Goal: Task Accomplishment & Management: Manage account settings

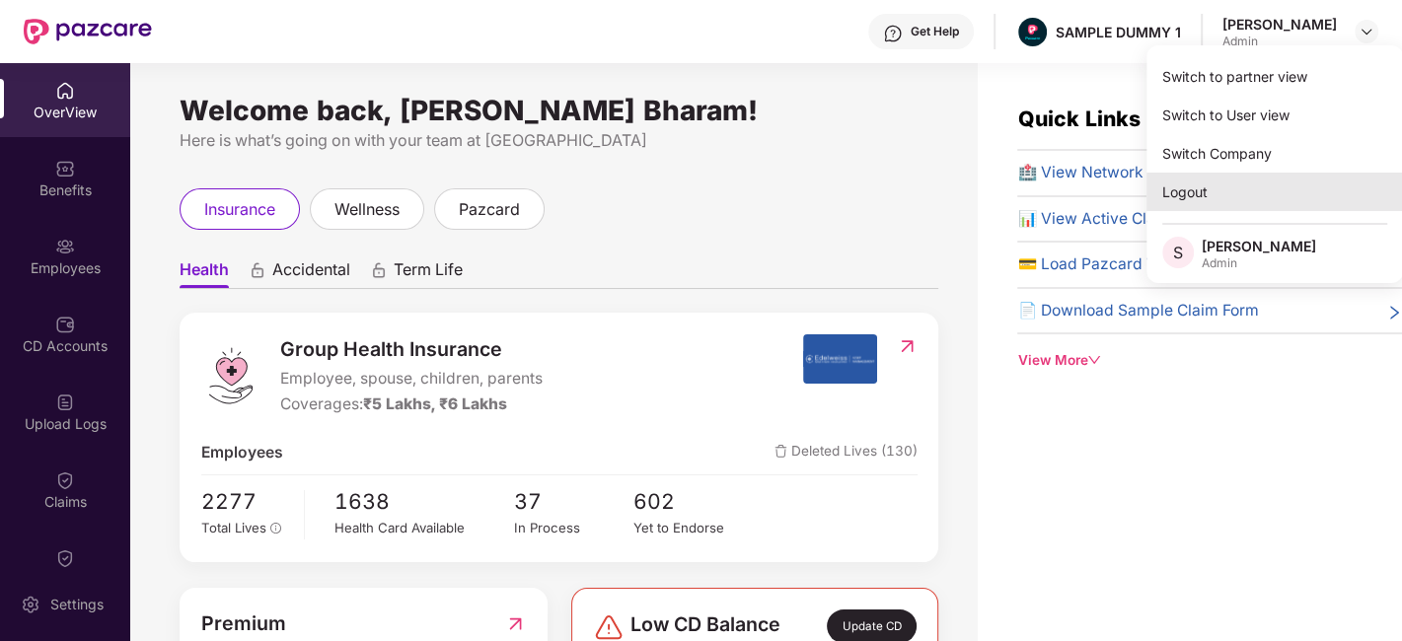
click at [1247, 201] on div "Logout" at bounding box center [1274, 192] width 256 height 38
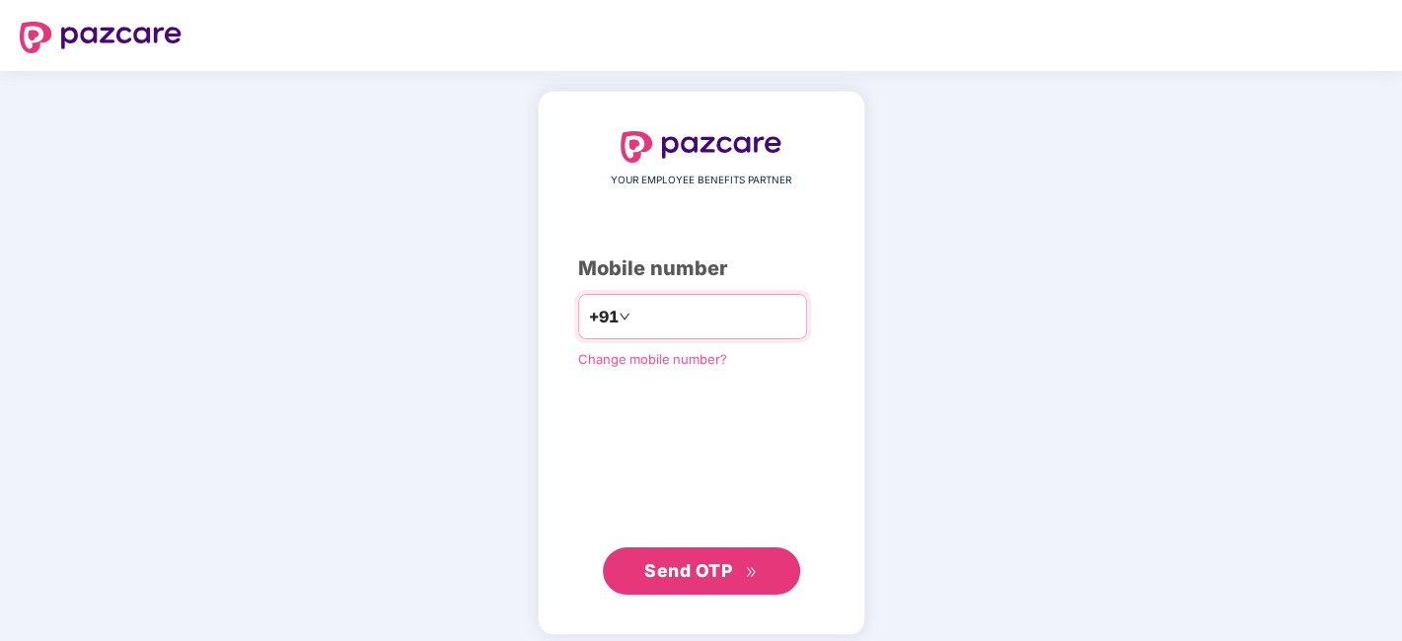
click at [676, 317] on input "number" at bounding box center [715, 317] width 162 height 32
type input "**********"
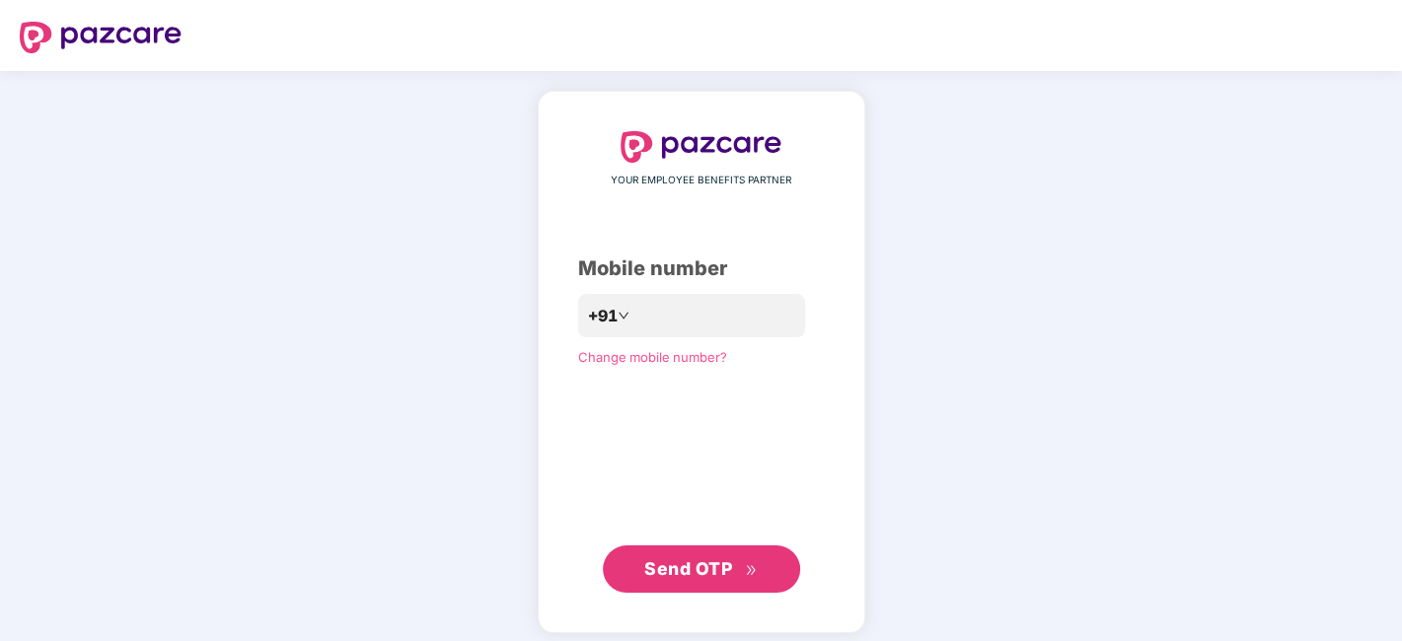
click at [684, 562] on span "Send OTP" at bounding box center [688, 568] width 88 height 21
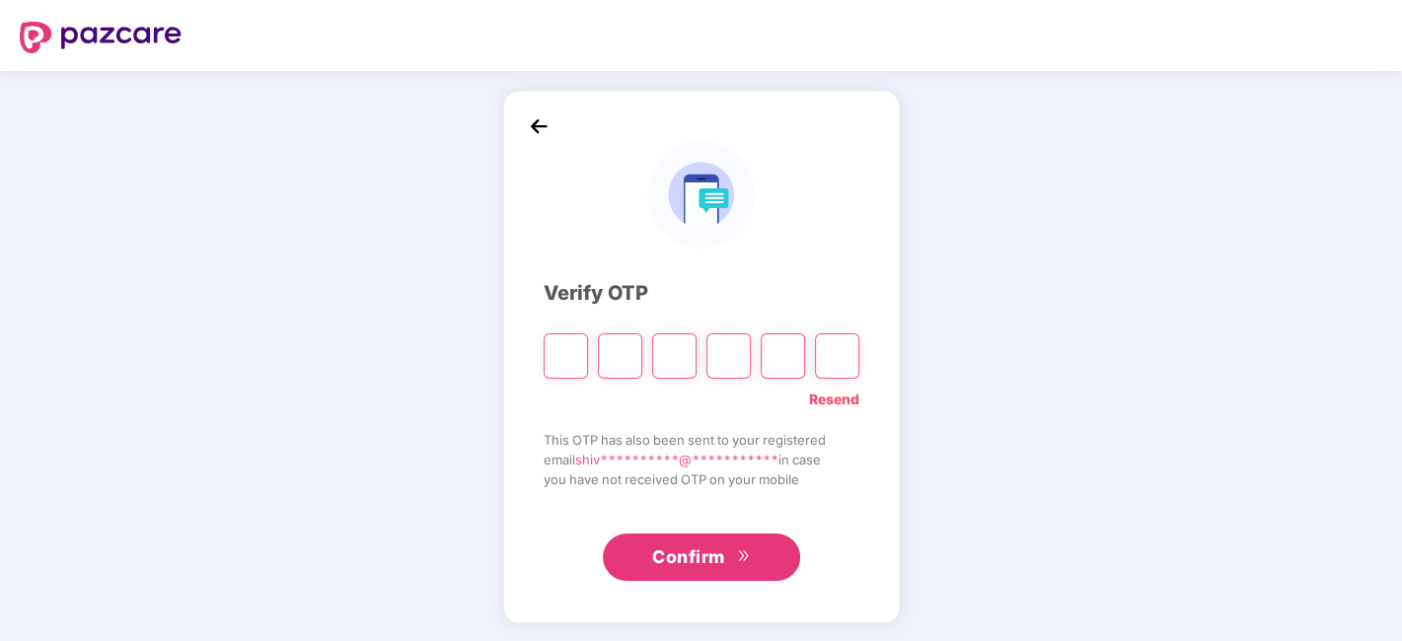
type input "*"
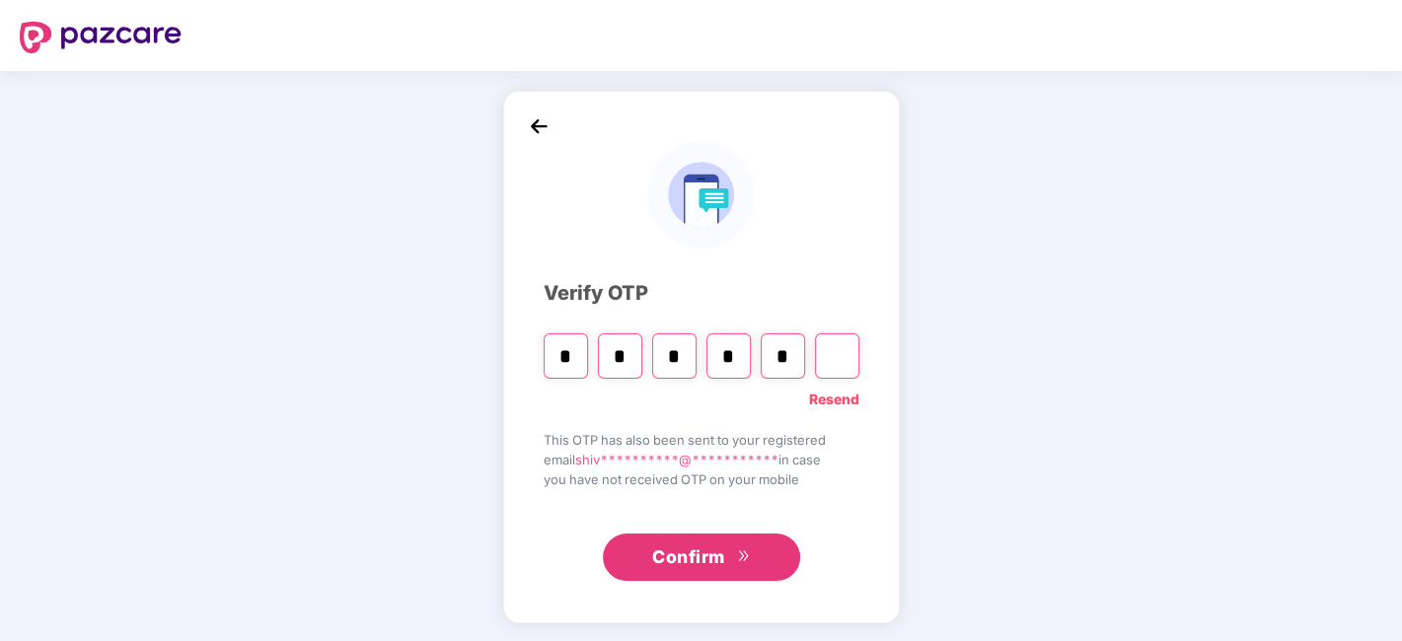
type input "*"
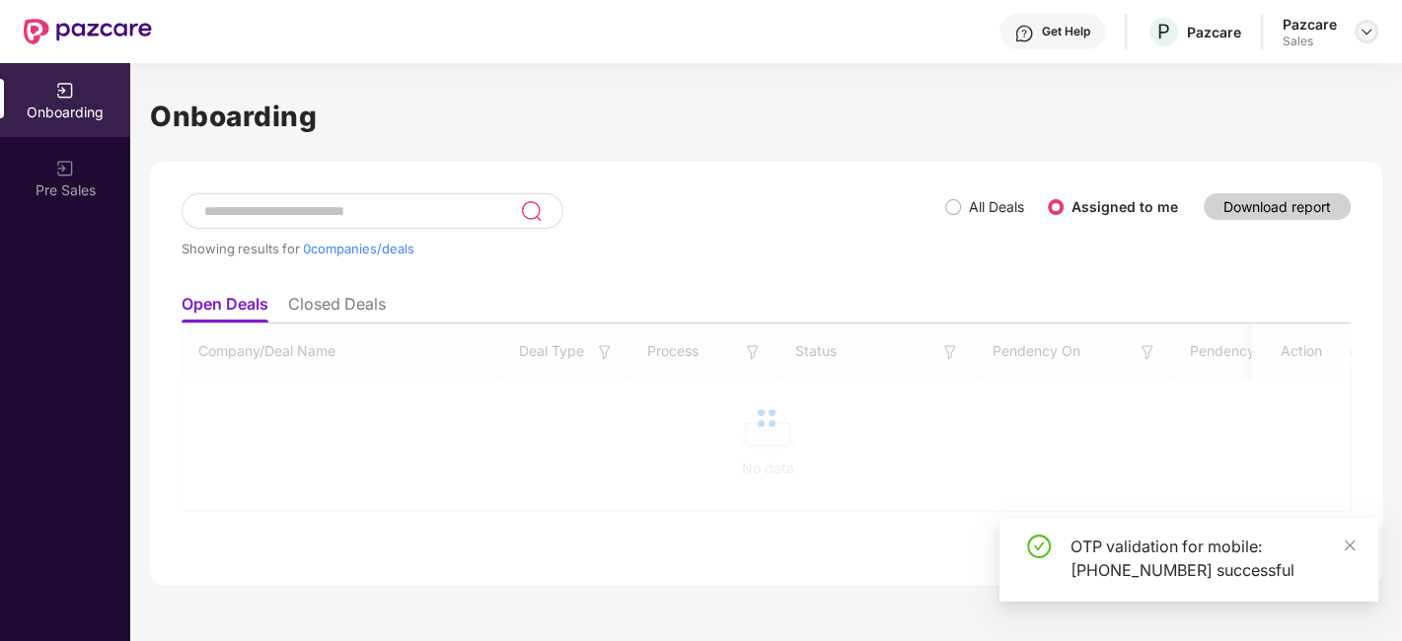
click at [1368, 33] on img at bounding box center [1366, 32] width 16 height 16
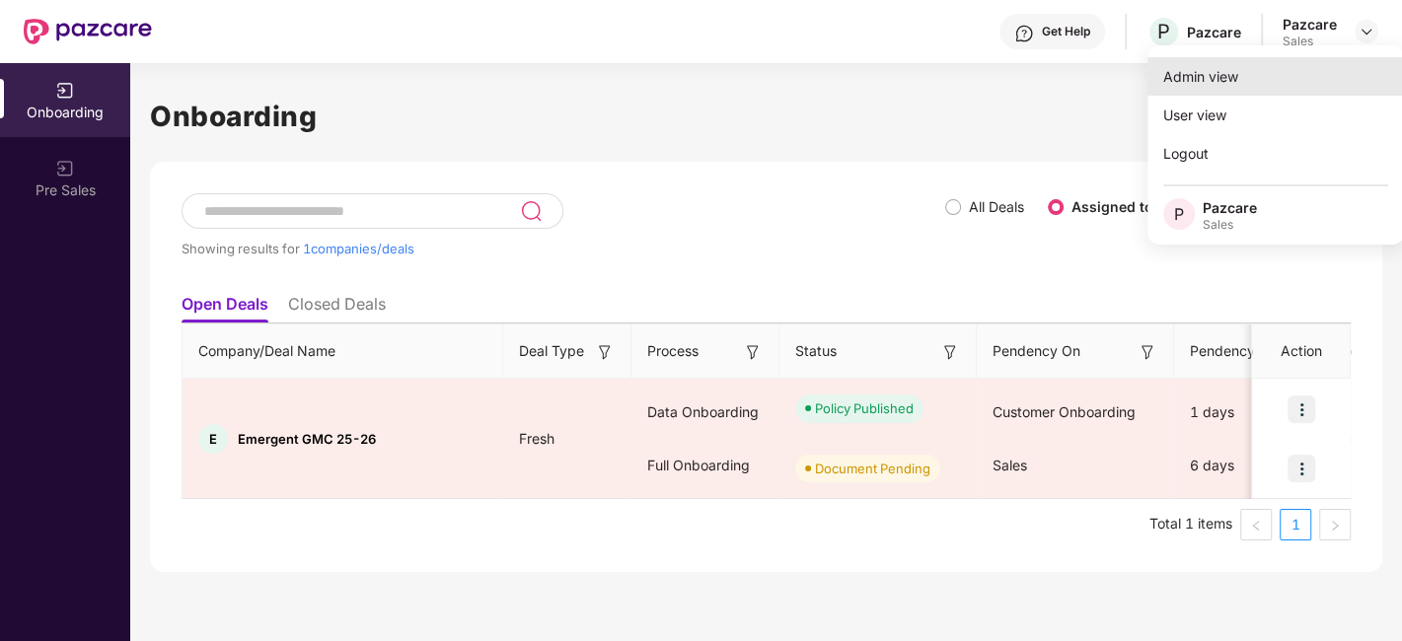
click at [1250, 68] on div "Admin view" at bounding box center [1275, 76] width 256 height 38
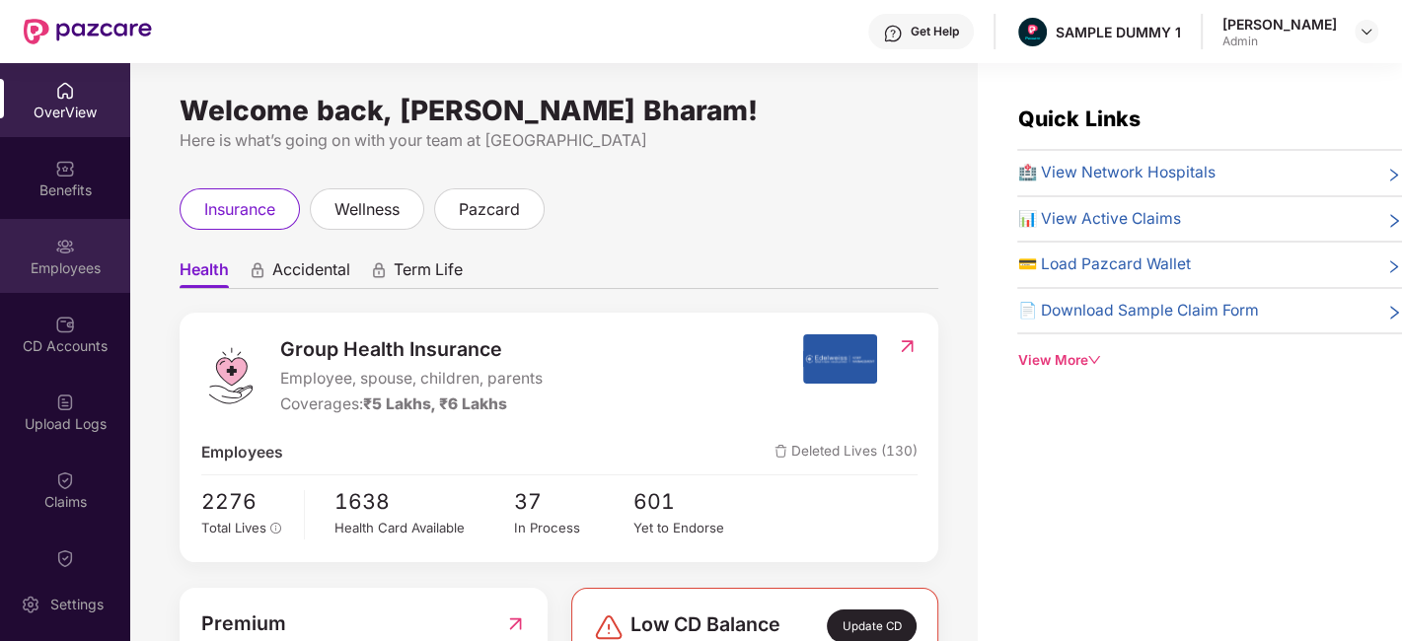
click at [85, 258] on div "Employees" at bounding box center [65, 268] width 130 height 20
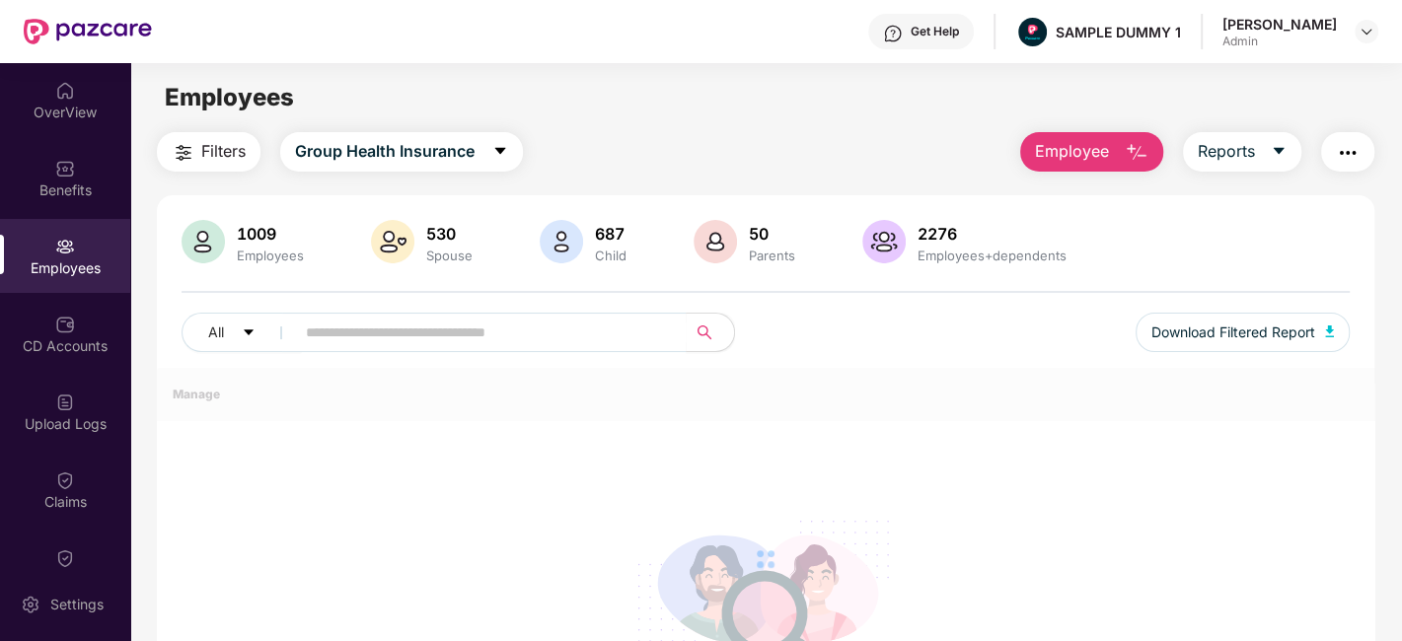
click at [1120, 142] on button "Employee" at bounding box center [1091, 151] width 143 height 39
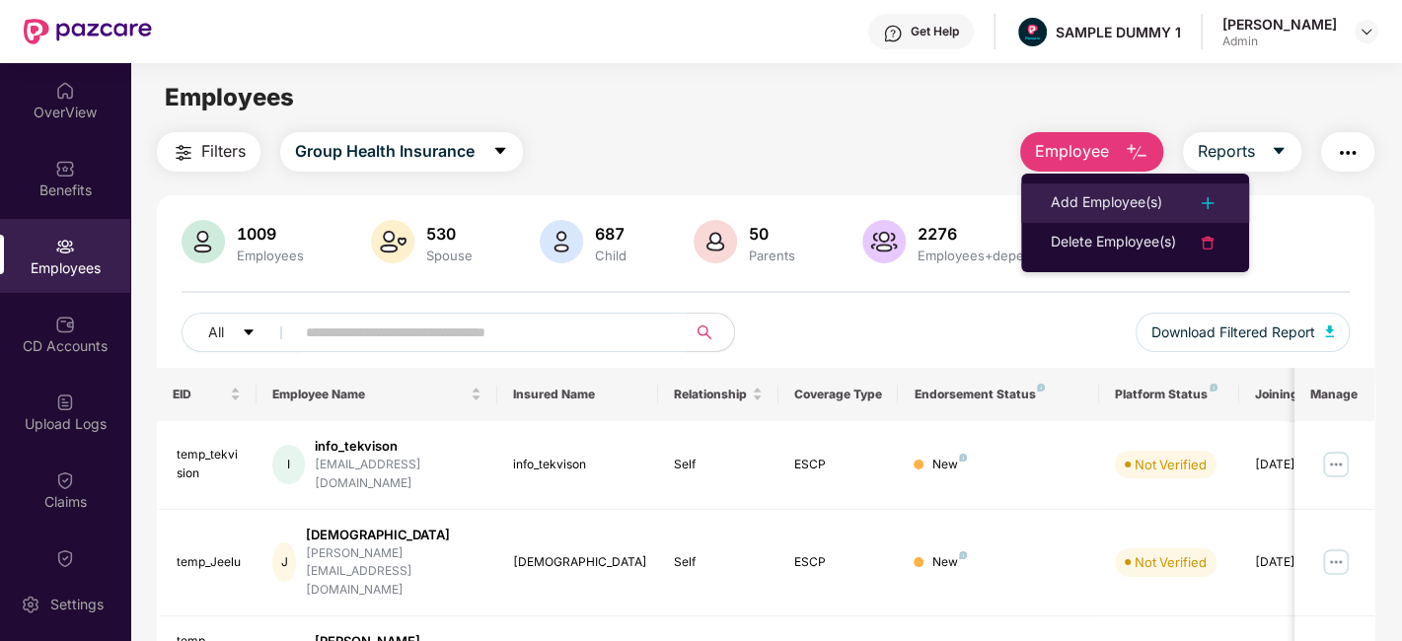
click at [1082, 195] on div "Add Employee(s)" at bounding box center [1106, 203] width 111 height 24
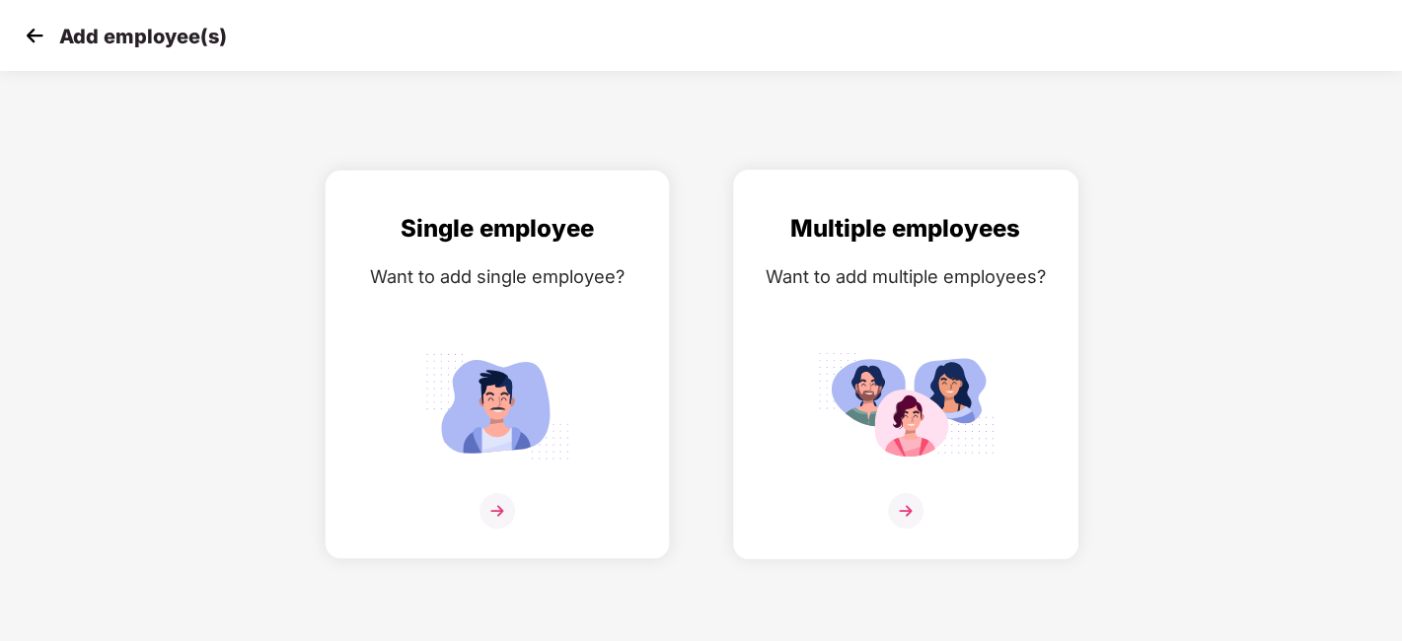
click at [906, 510] on img at bounding box center [906, 511] width 36 height 36
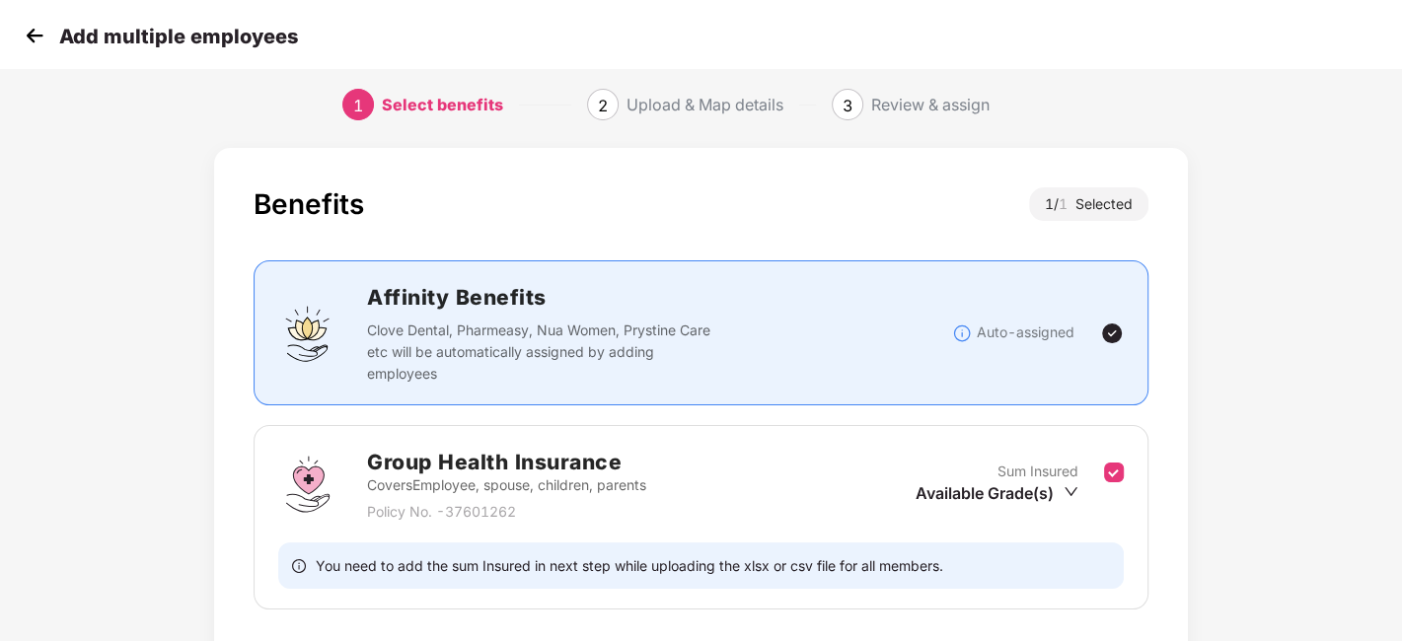
scroll to position [152, 0]
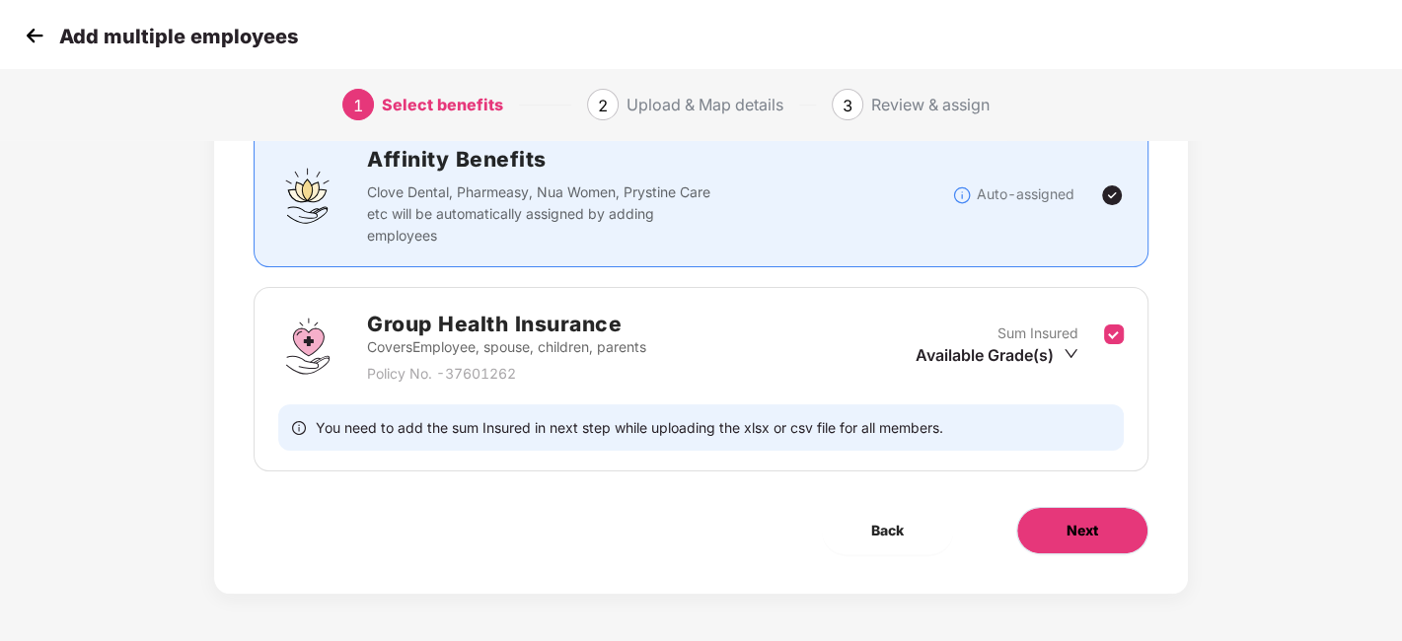
click at [1071, 523] on span "Next" at bounding box center [1082, 531] width 32 height 22
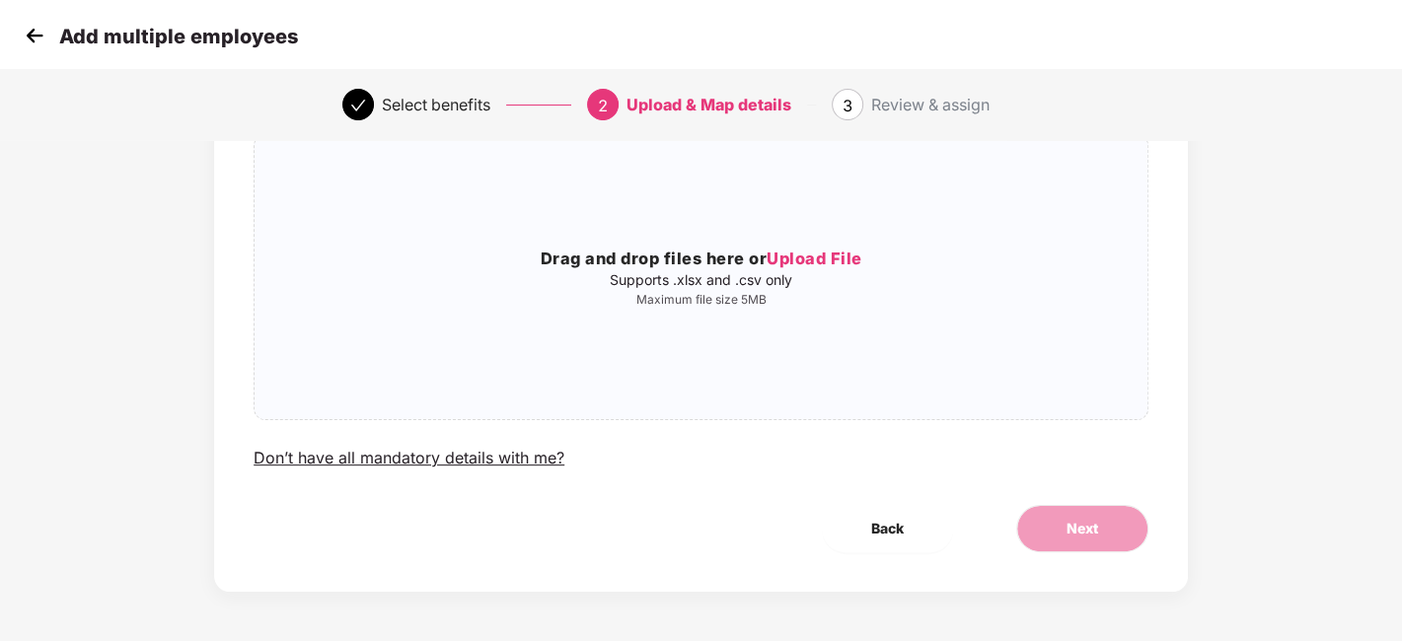
scroll to position [0, 0]
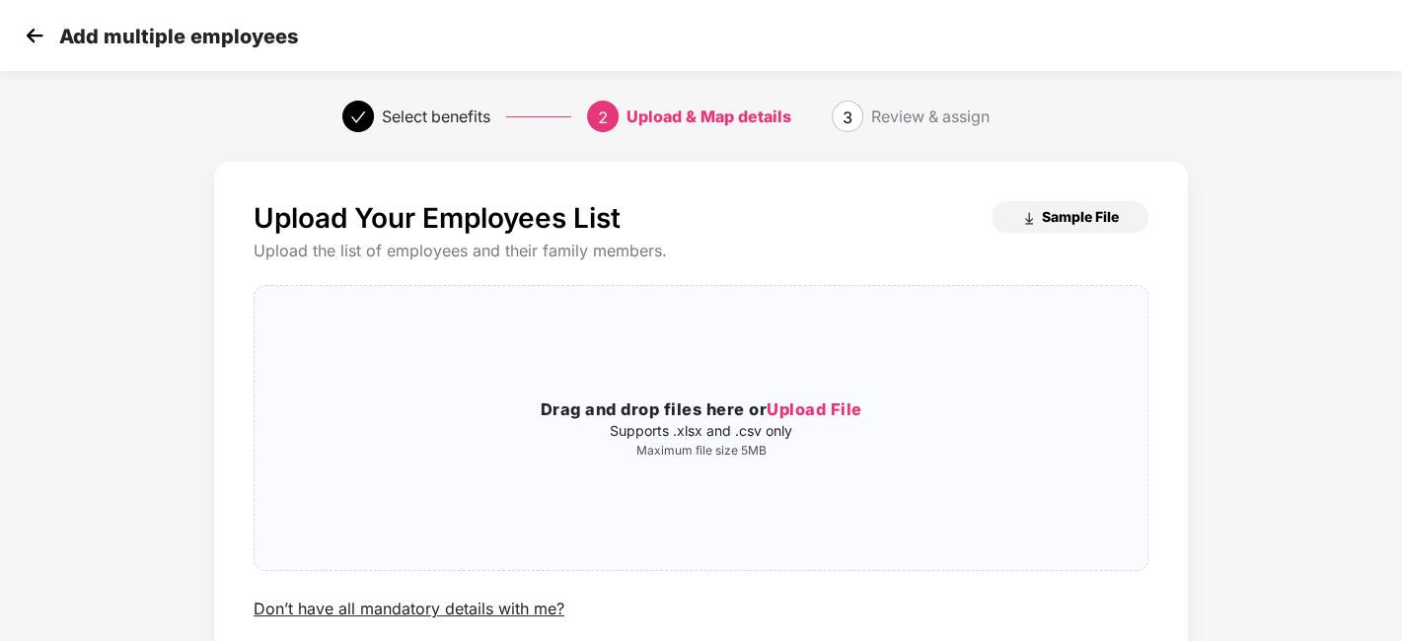
click at [1072, 215] on span "Sample File" at bounding box center [1080, 216] width 77 height 19
click at [20, 29] on img at bounding box center [35, 36] width 30 height 30
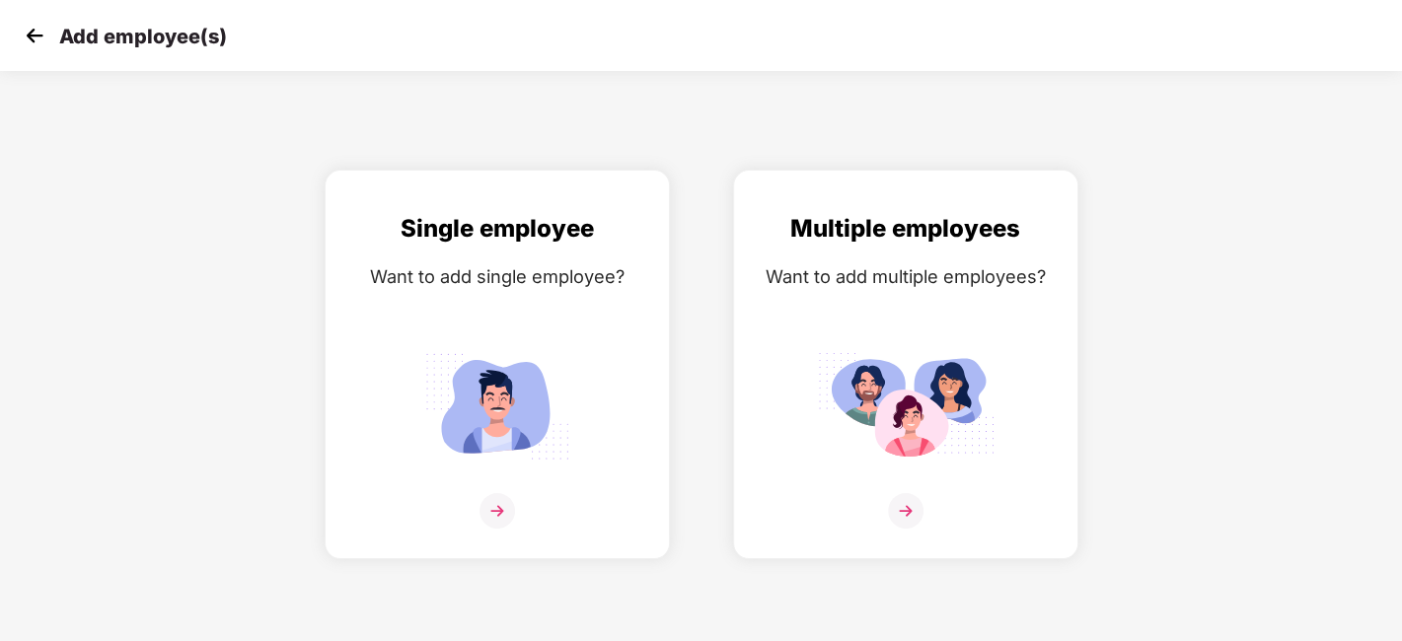
click at [20, 29] on img at bounding box center [35, 36] width 30 height 30
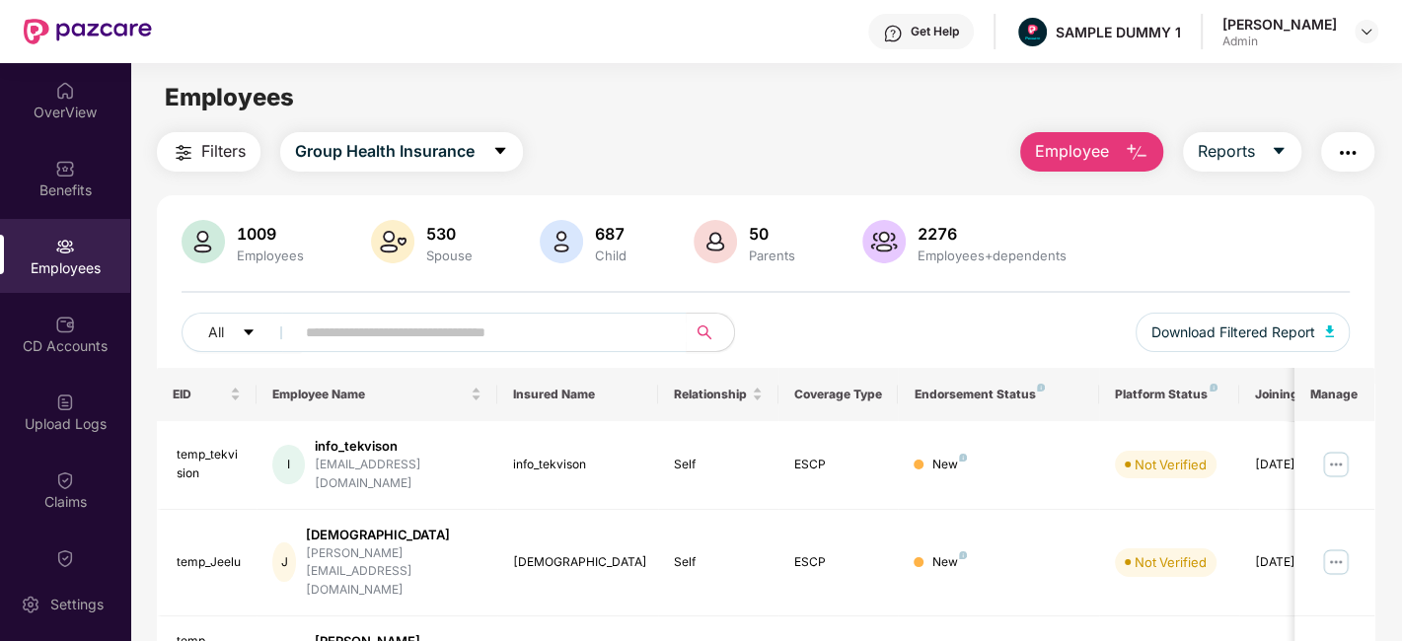
click at [955, 122] on main "Employees Filters Group Health Insurance Employee Reports 1009 Employees 530 Sp…" at bounding box center [765, 383] width 1271 height 641
click at [58, 317] on img at bounding box center [65, 325] width 20 height 20
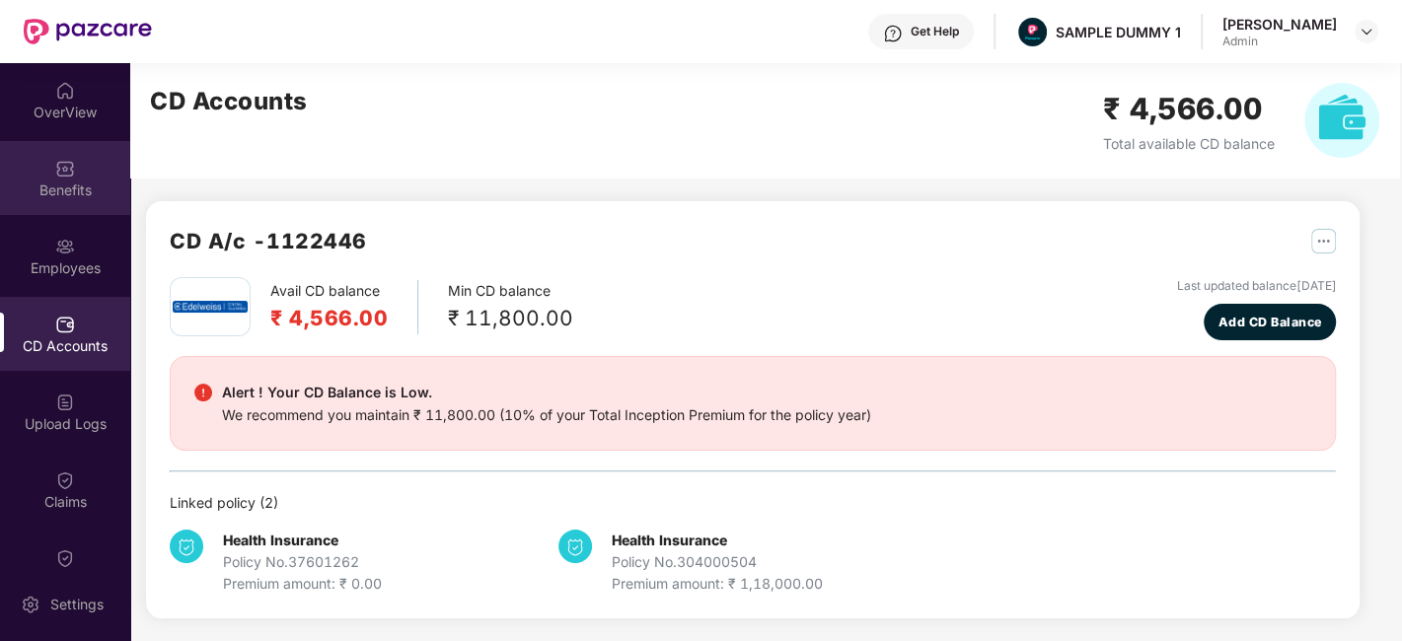
click at [61, 184] on div "Benefits" at bounding box center [65, 191] width 130 height 20
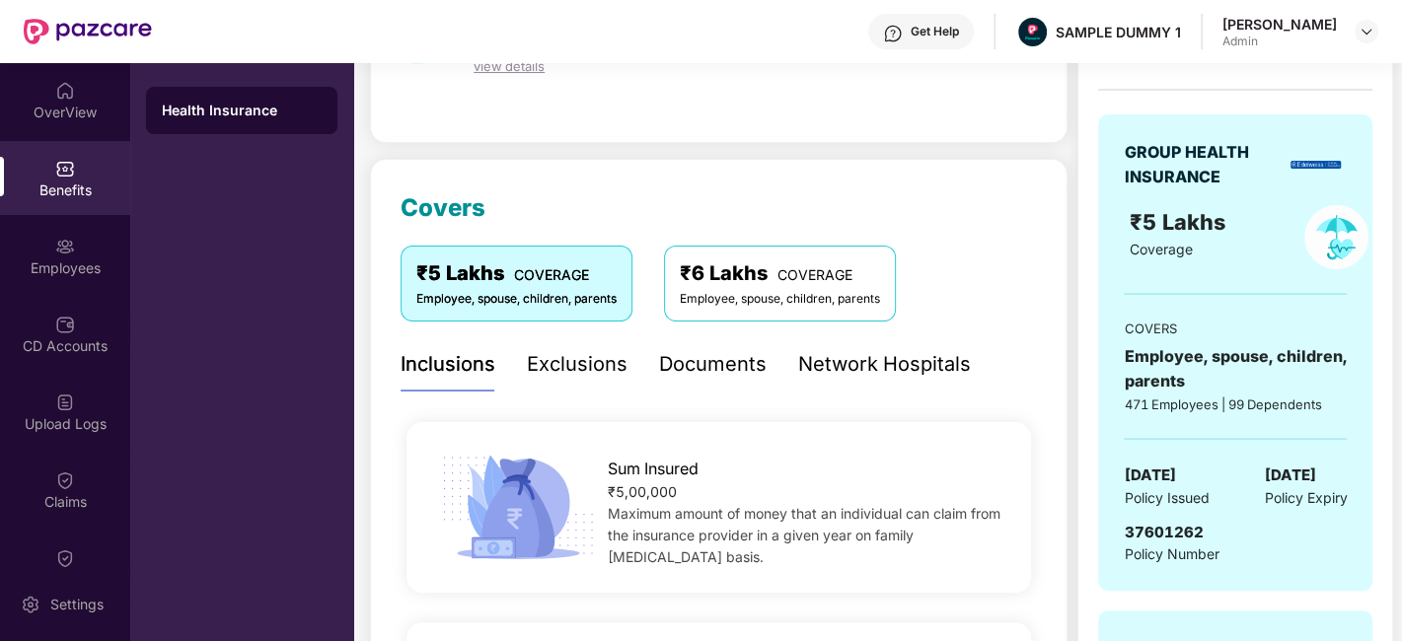
scroll to position [162, 0]
click at [701, 370] on div "Documents" at bounding box center [713, 363] width 108 height 31
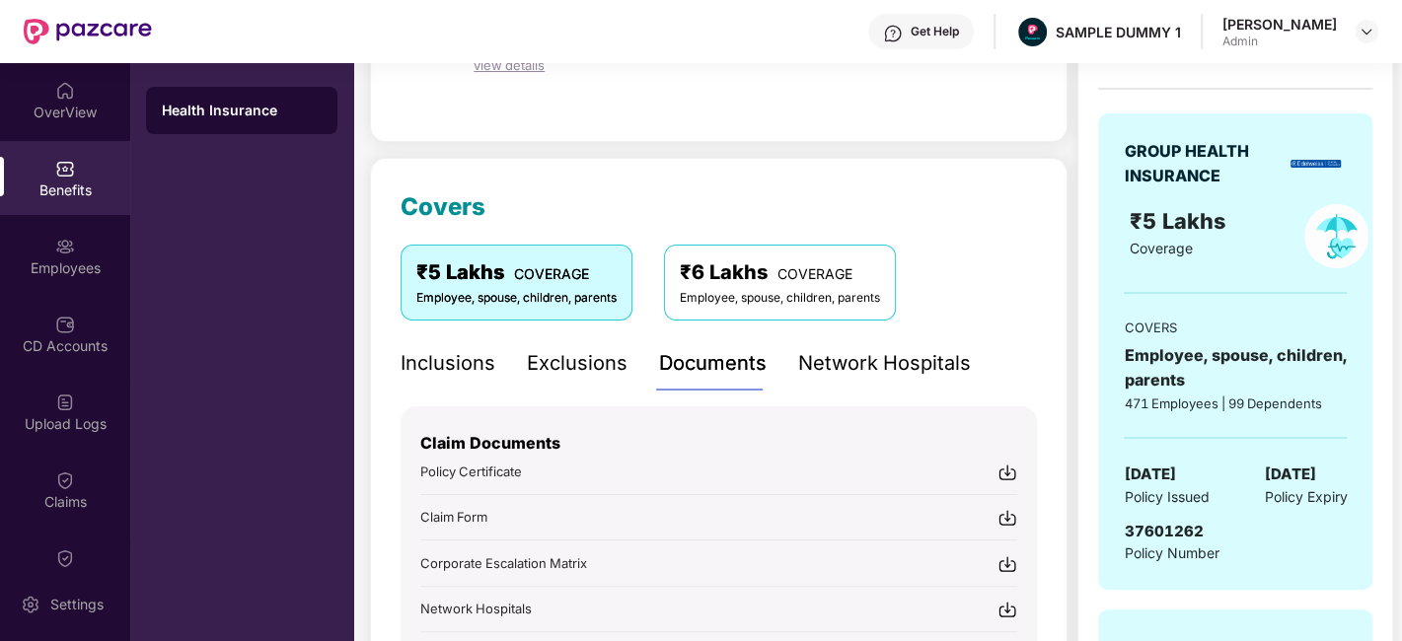
click at [880, 367] on div "Network Hospitals" at bounding box center [884, 363] width 173 height 31
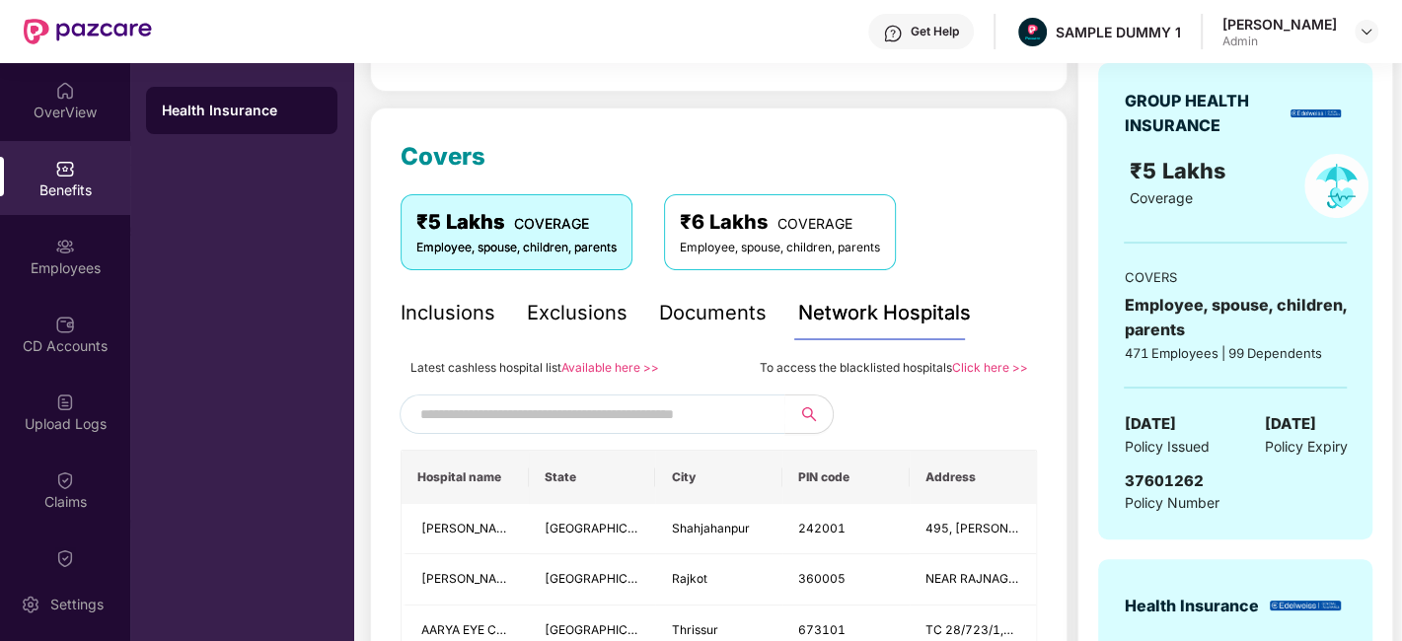
scroll to position [219, 0]
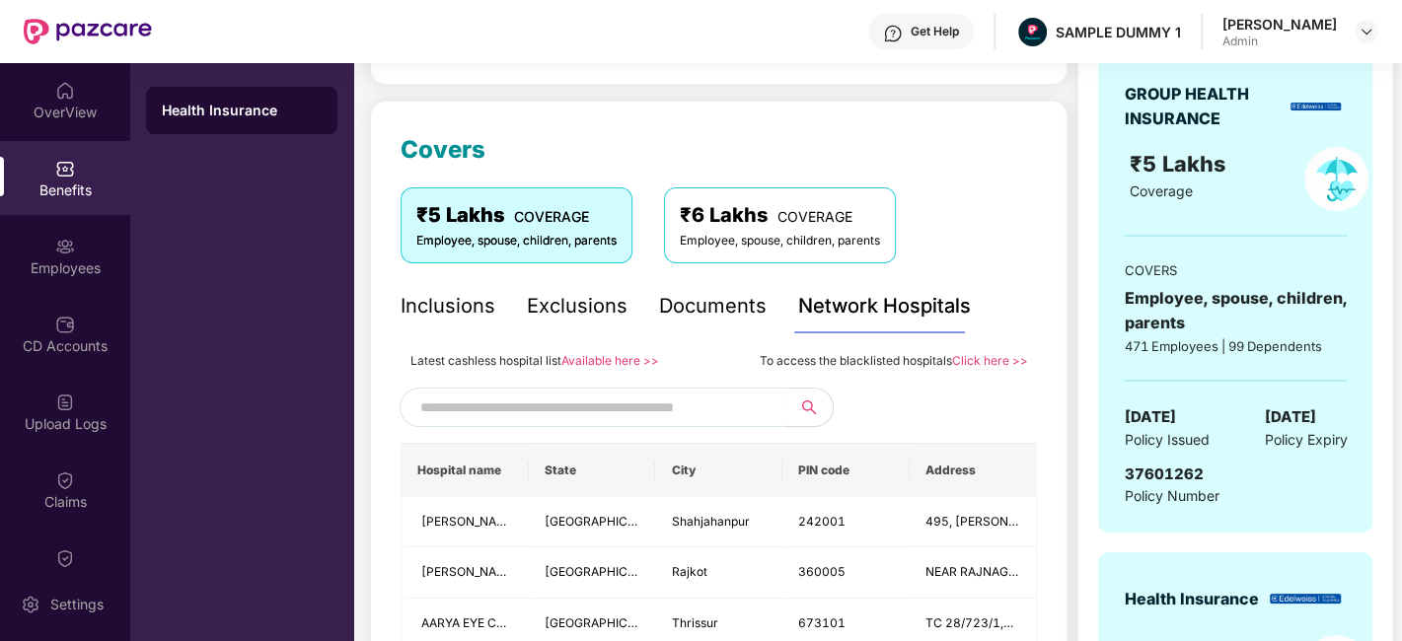
click at [561, 412] on input "text" at bounding box center [588, 408] width 337 height 30
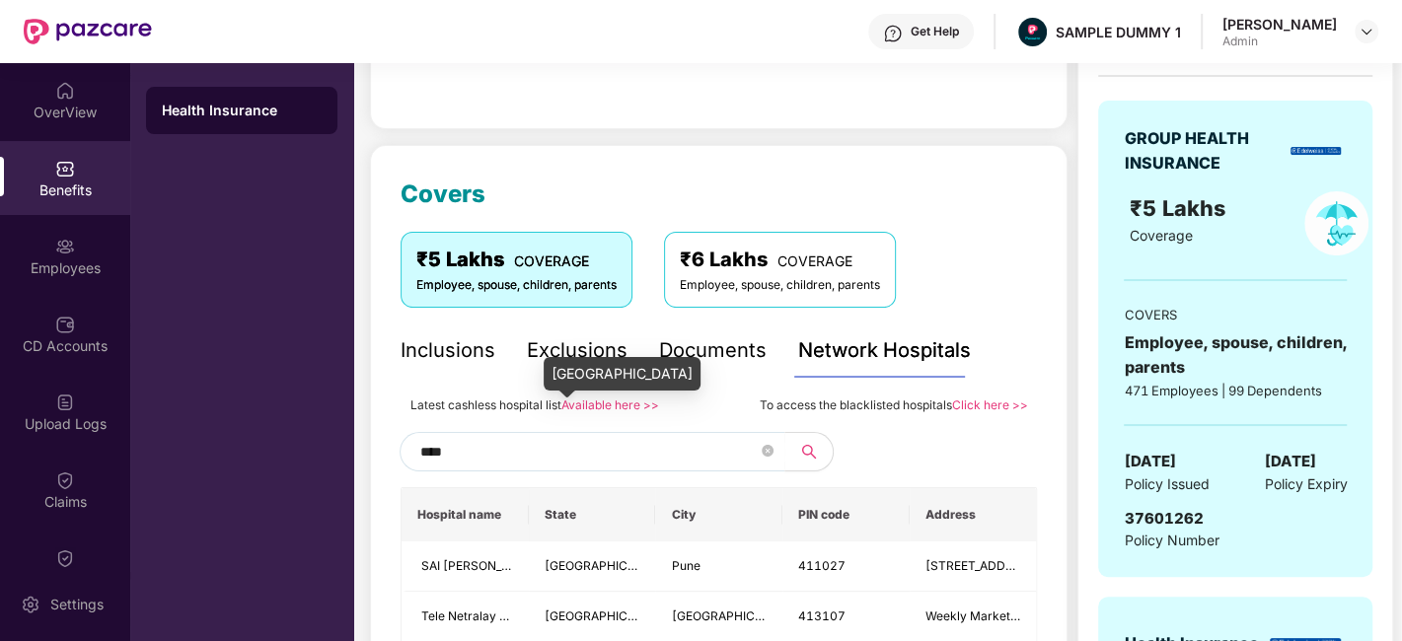
scroll to position [175, 0]
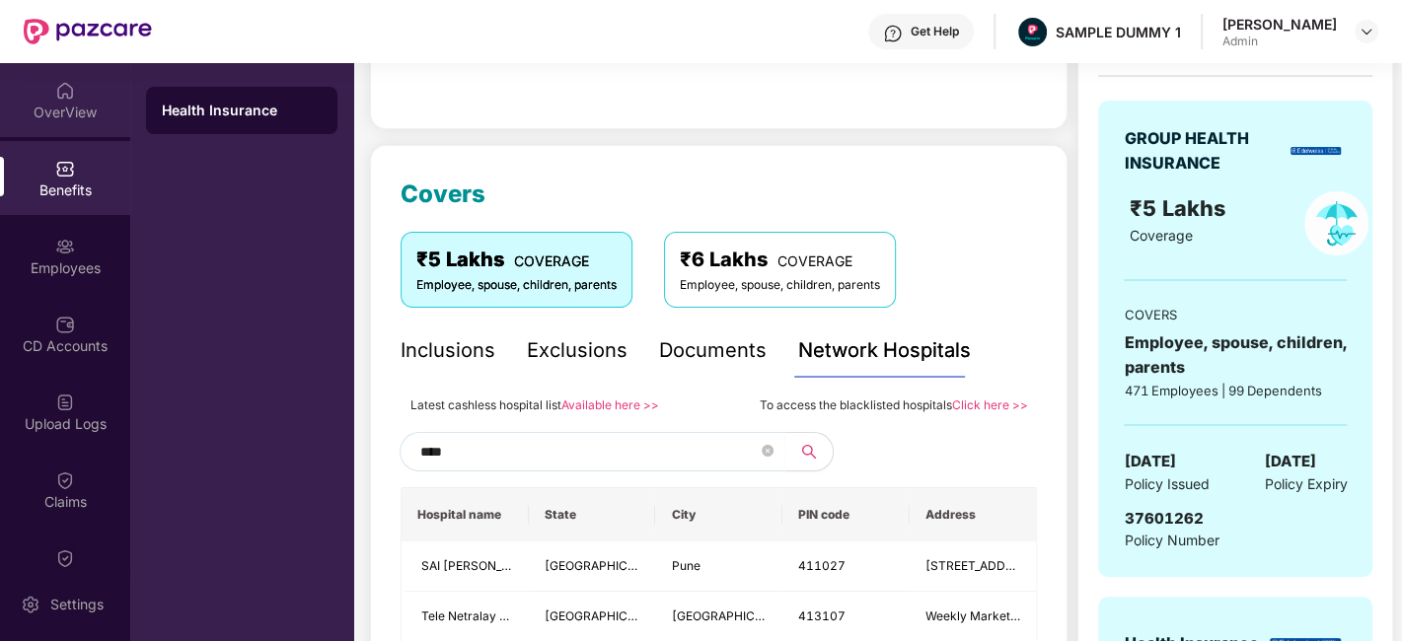
type input "****"
click at [37, 82] on div "OverView" at bounding box center [65, 100] width 130 height 74
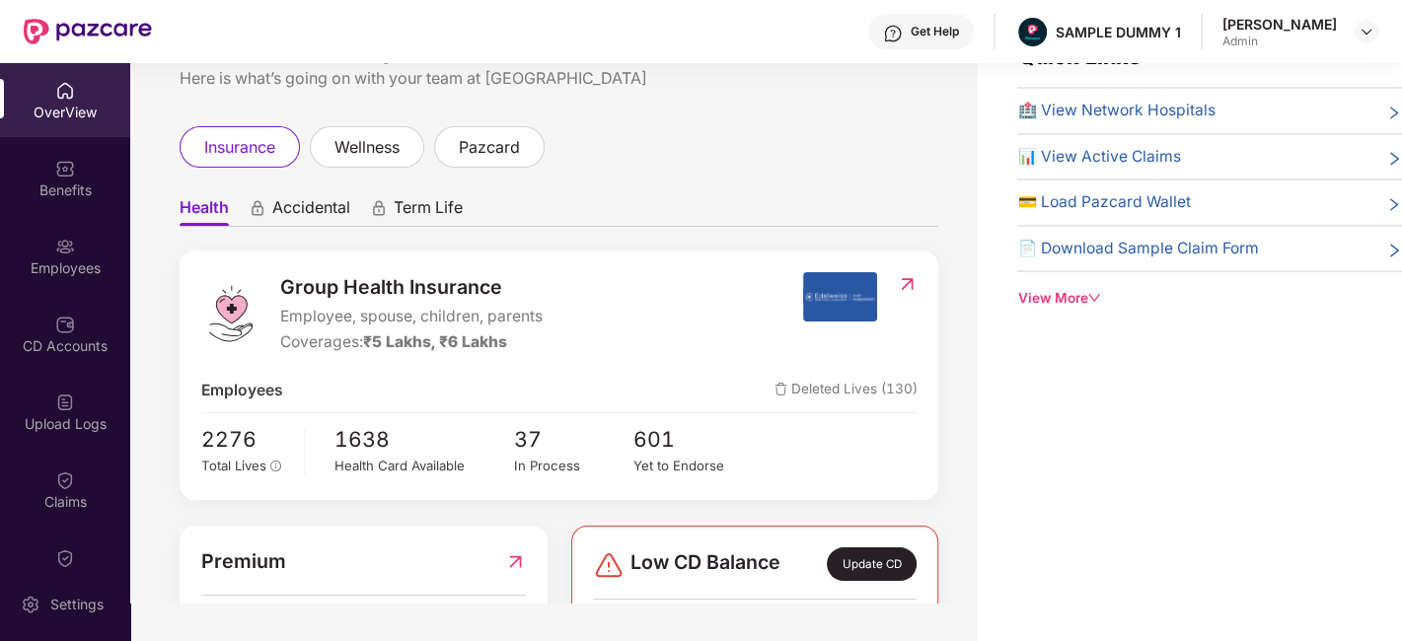
scroll to position [0, 0]
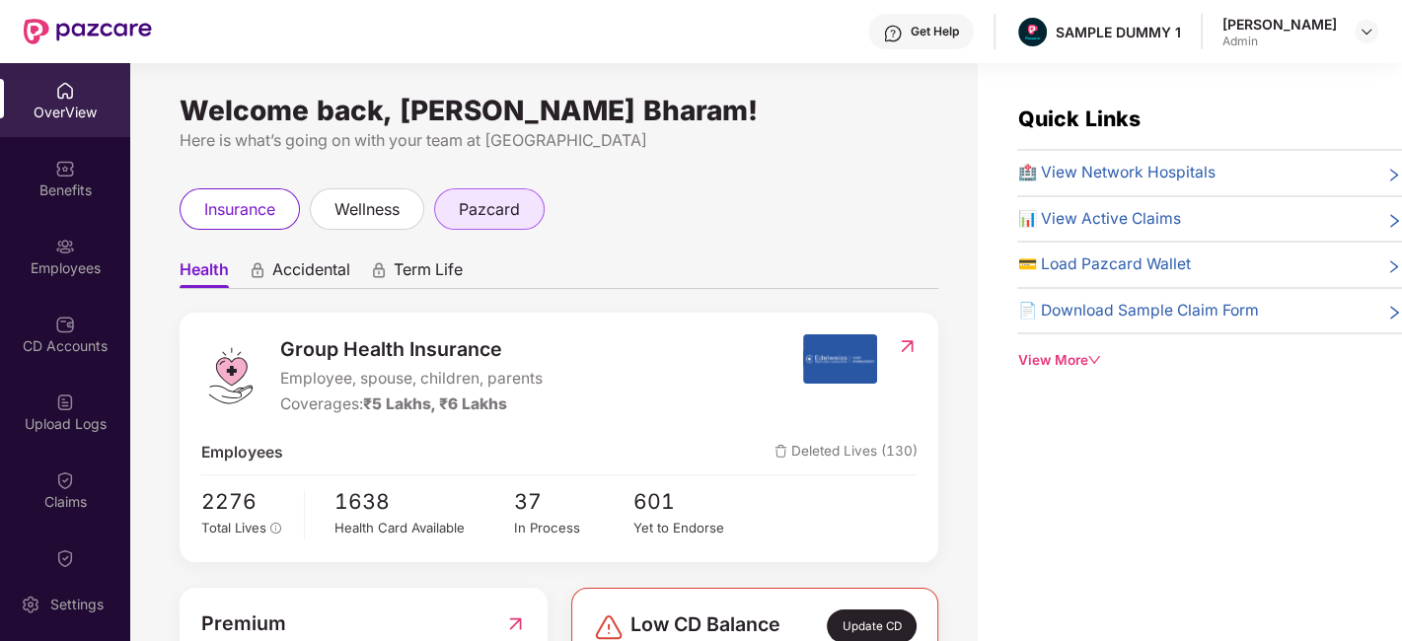
click at [453, 222] on div "pazcard" at bounding box center [489, 208] width 110 height 41
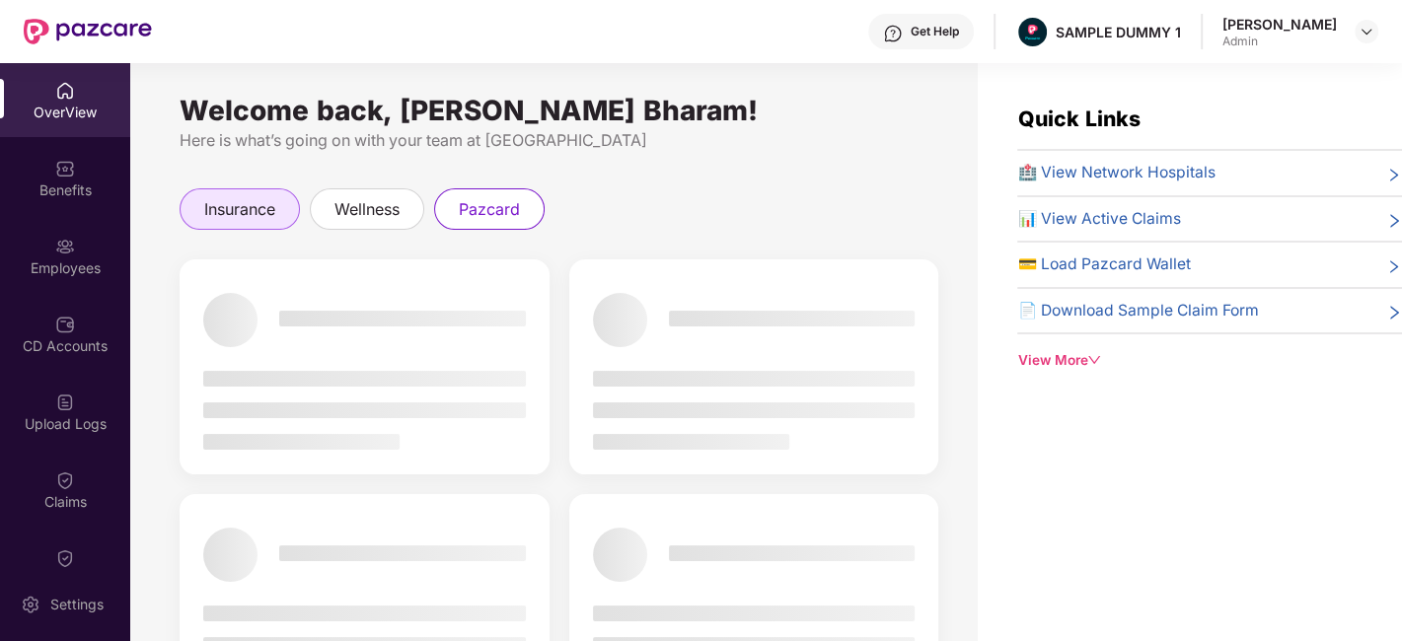
click at [239, 221] on span "insurance" at bounding box center [239, 209] width 71 height 25
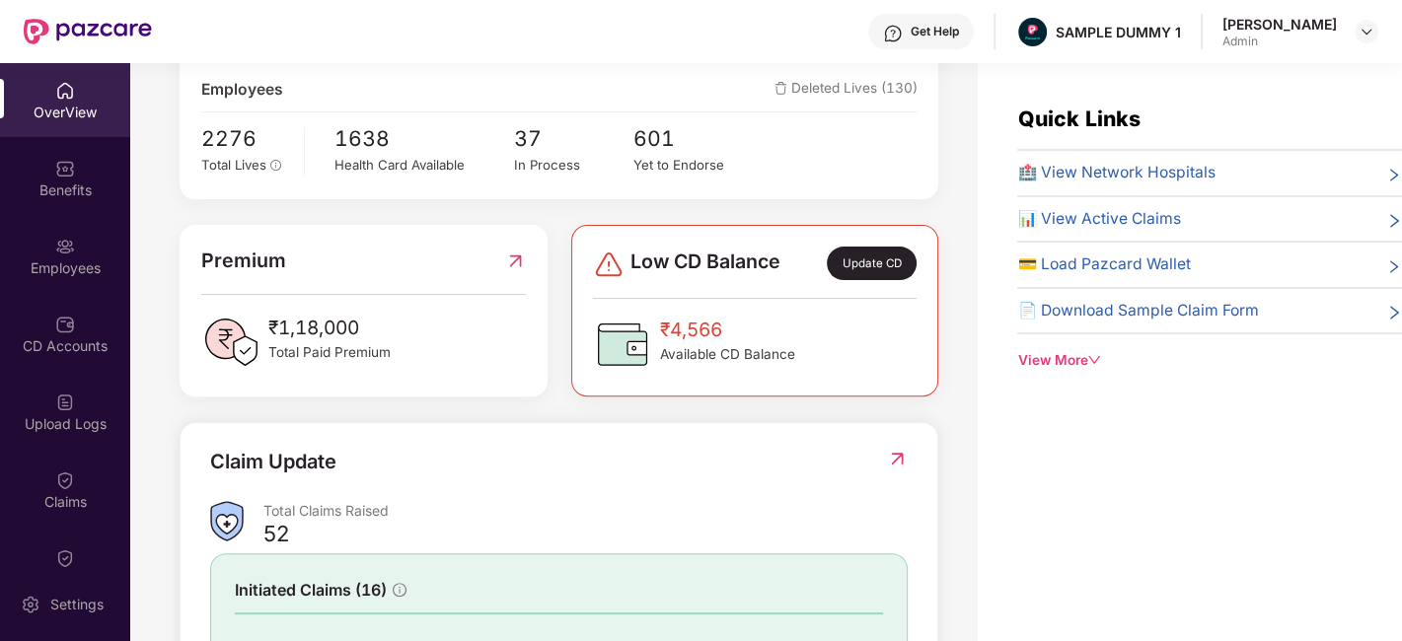
scroll to position [365, 0]
click at [871, 257] on div "Update CD" at bounding box center [871, 262] width 89 height 34
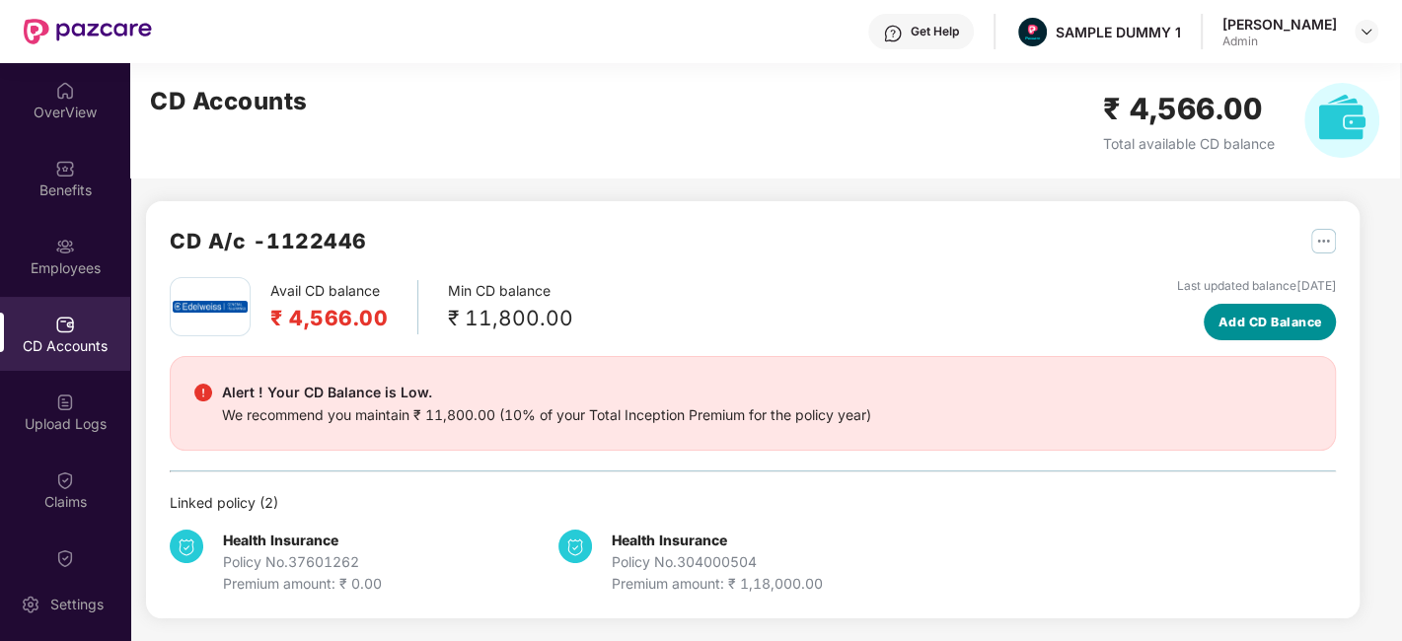
click at [1251, 317] on span "Add CD Balance" at bounding box center [1270, 323] width 104 height 20
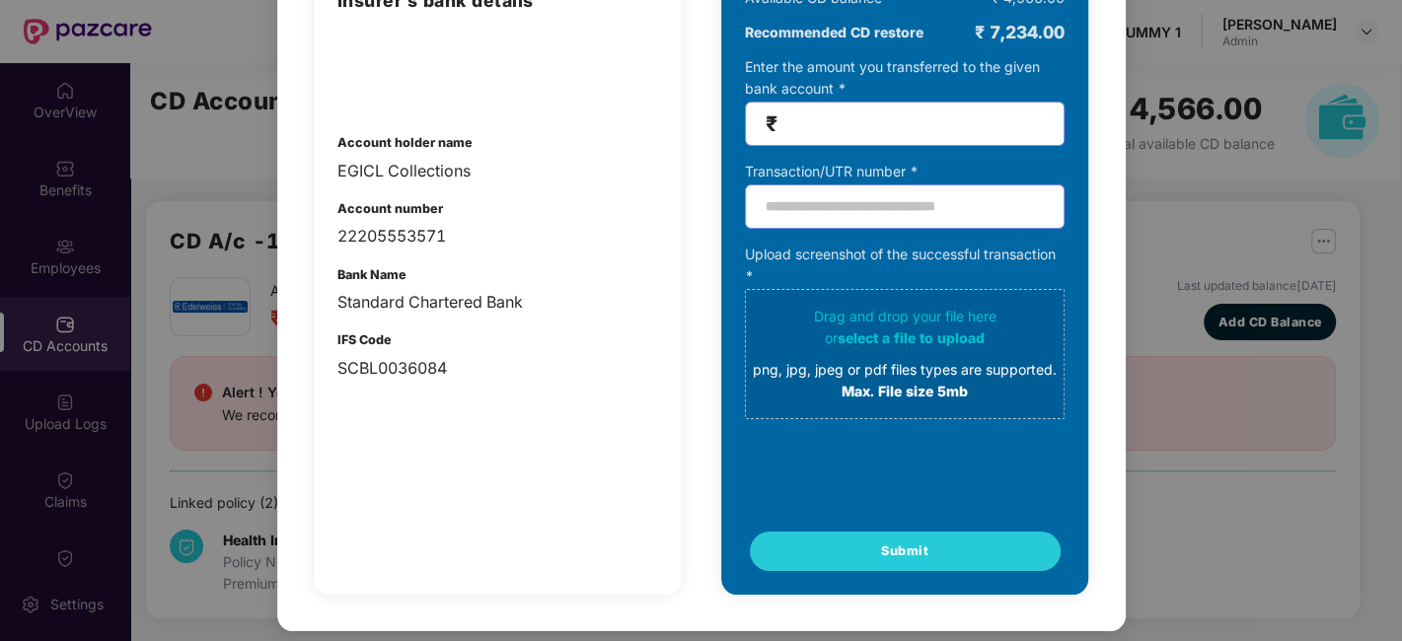
scroll to position [0, 0]
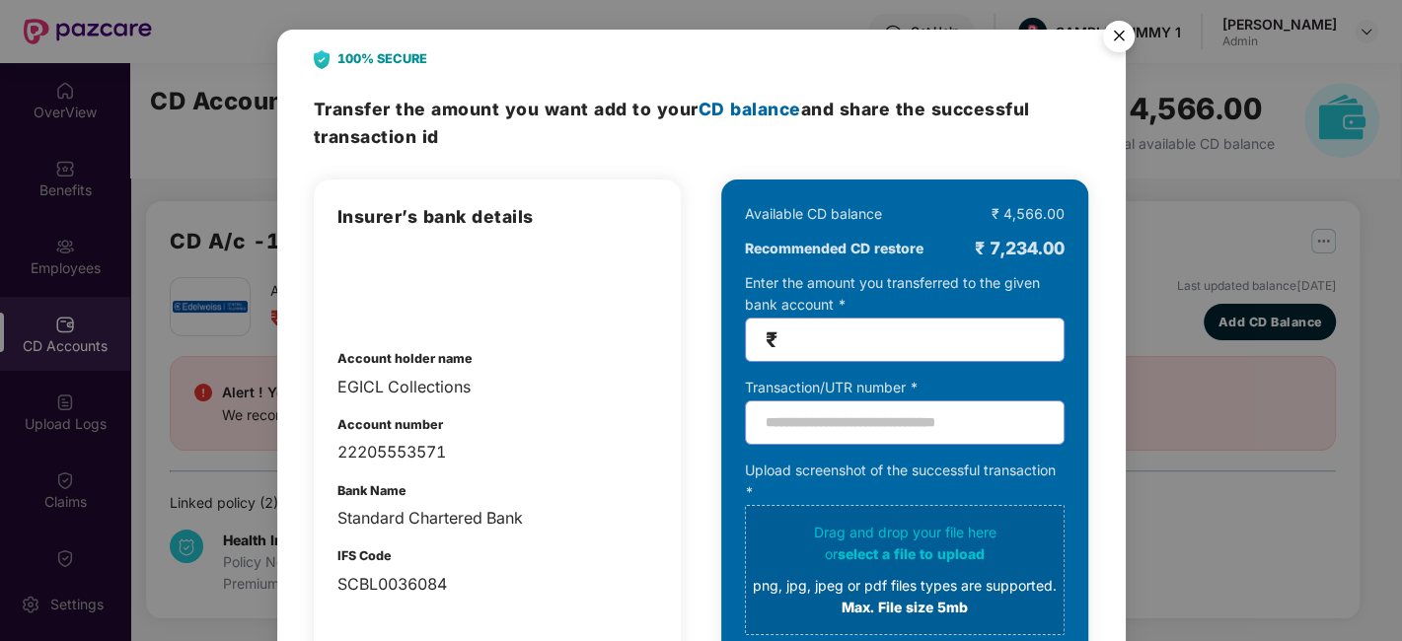
click at [1119, 22] on img "Close" at bounding box center [1118, 39] width 55 height 55
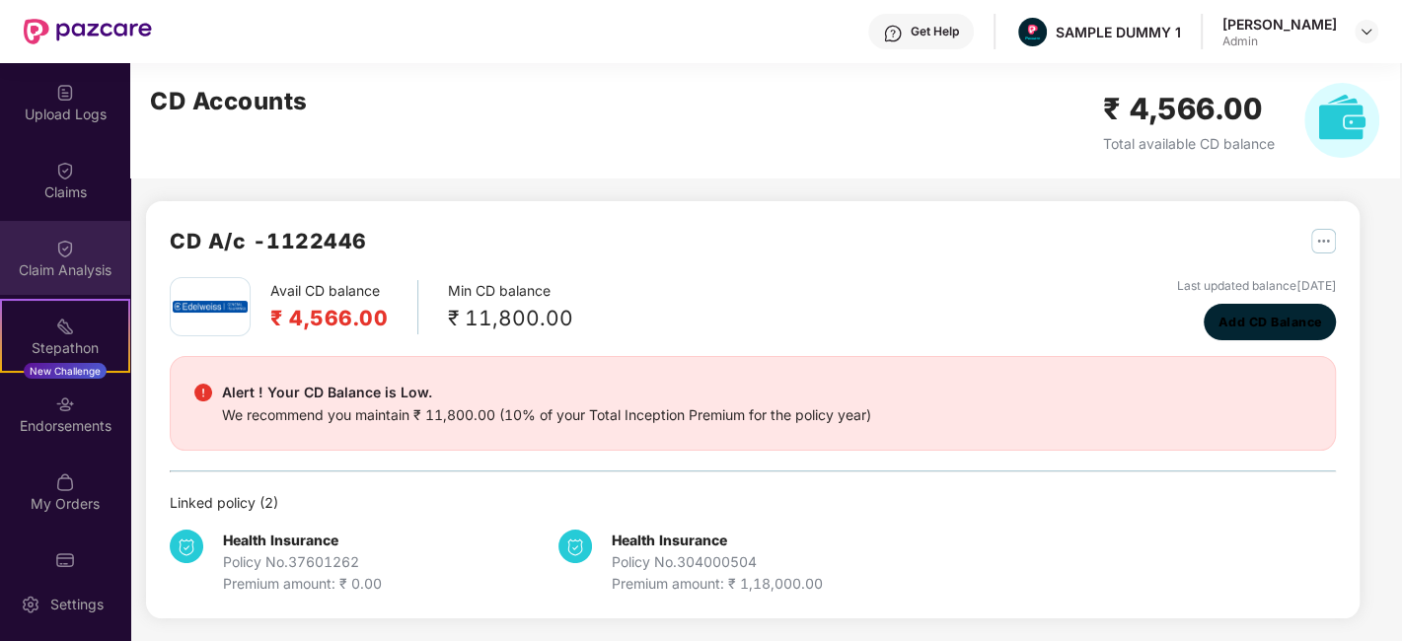
scroll to position [313, 0]
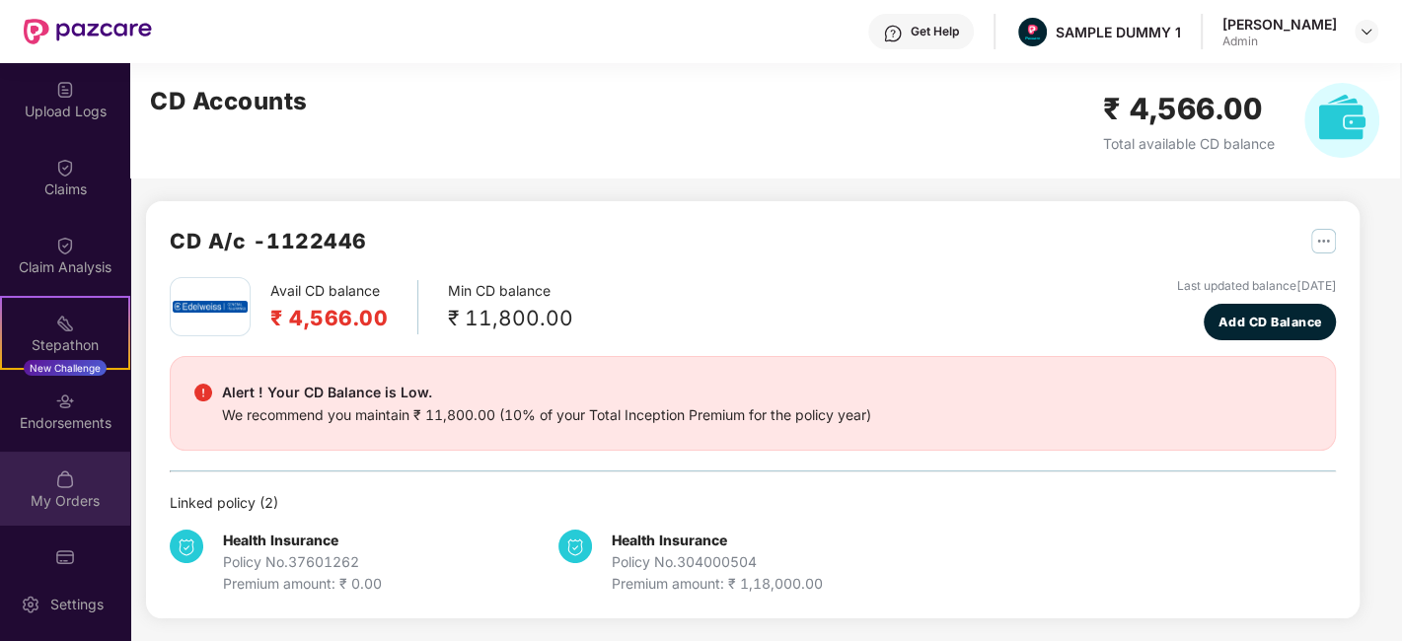
click at [58, 481] on img at bounding box center [65, 480] width 20 height 20
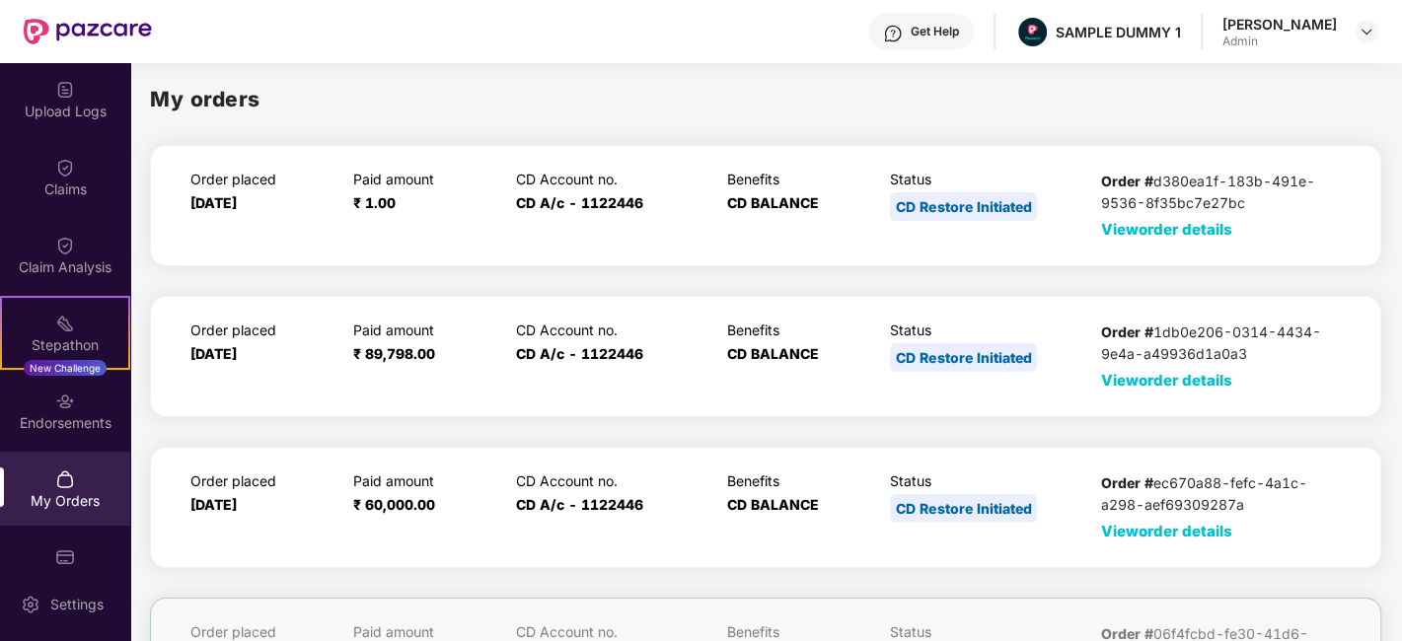
click at [1137, 236] on span "View order details" at bounding box center [1166, 229] width 131 height 19
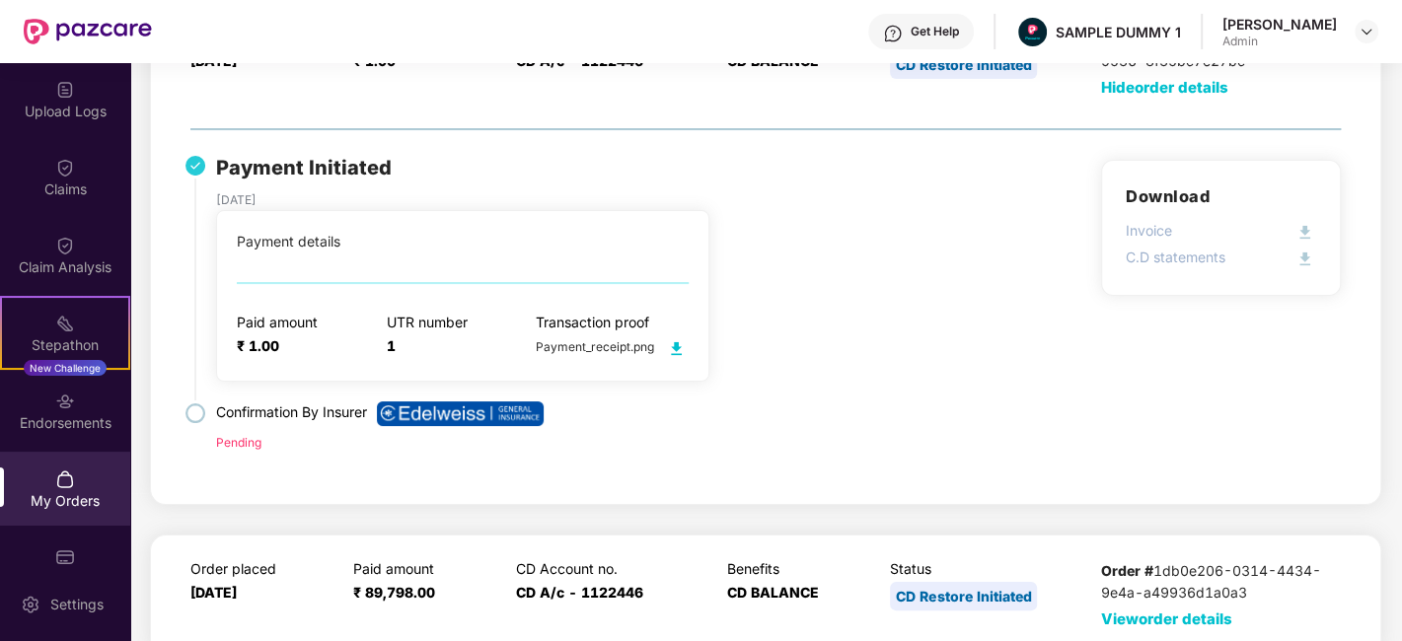
scroll to position [148, 0]
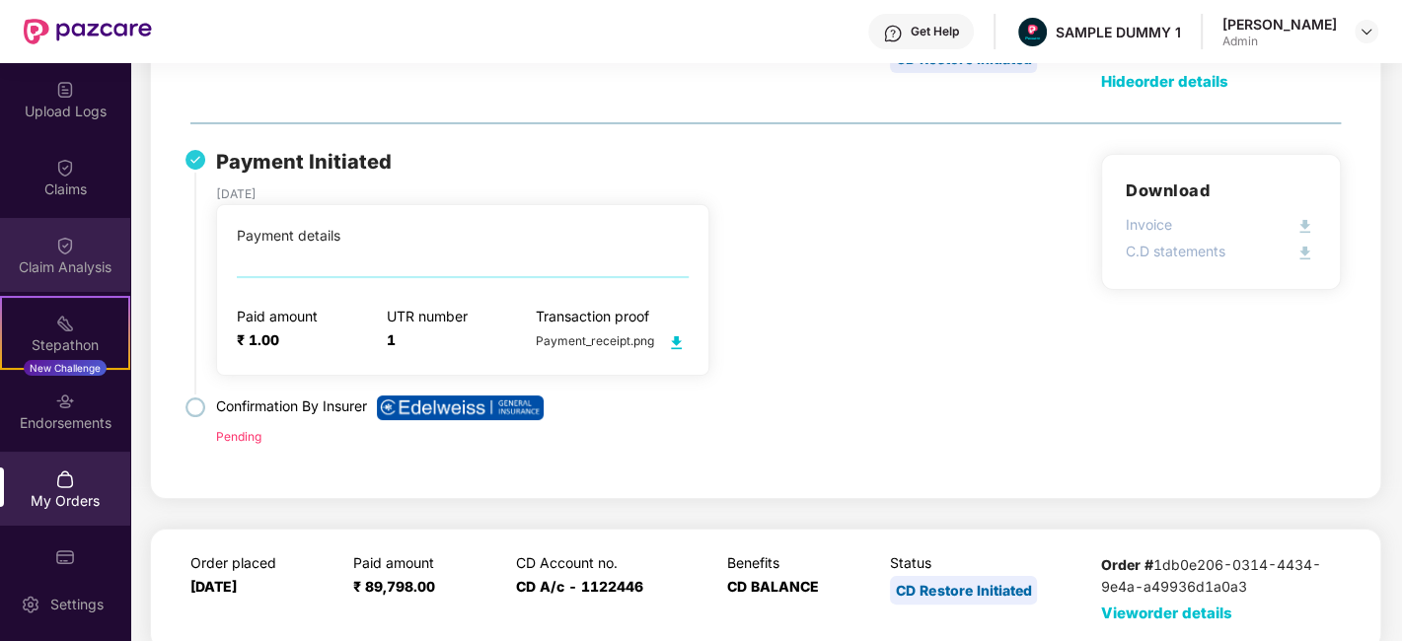
click at [36, 245] on div "Claim Analysis" at bounding box center [65, 255] width 130 height 74
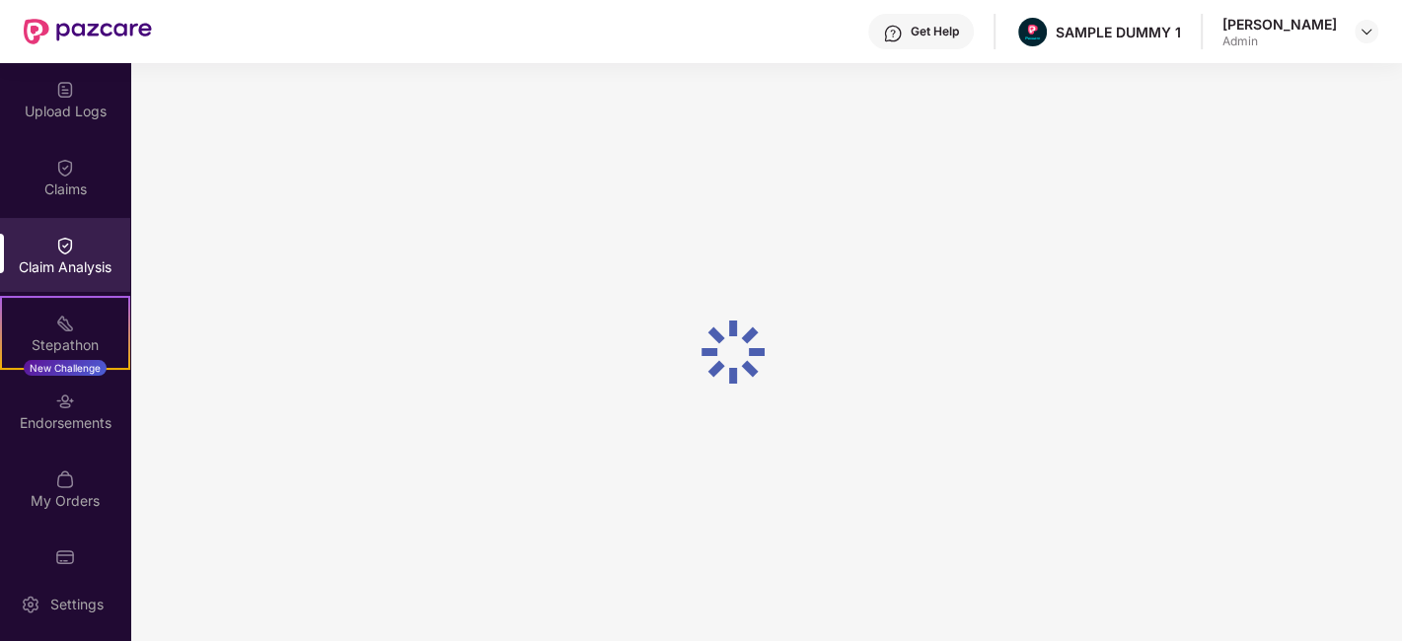
scroll to position [0, 0]
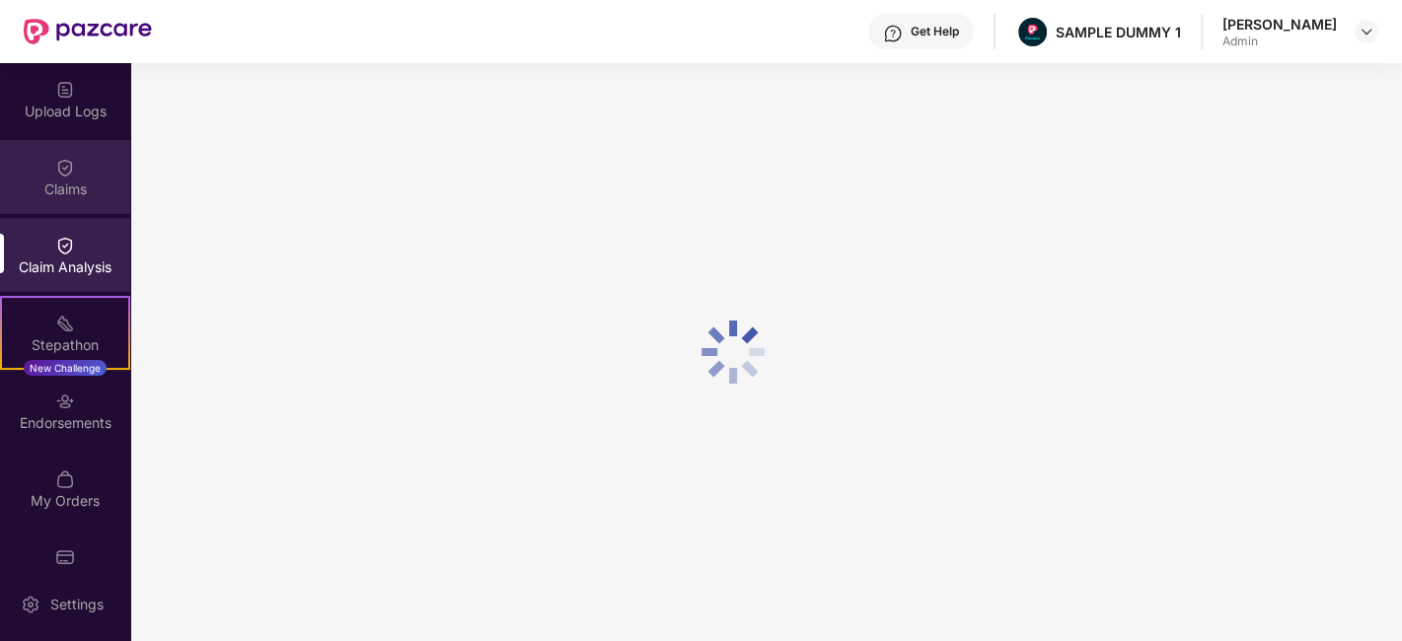
click at [84, 186] on div "Claims" at bounding box center [65, 190] width 130 height 20
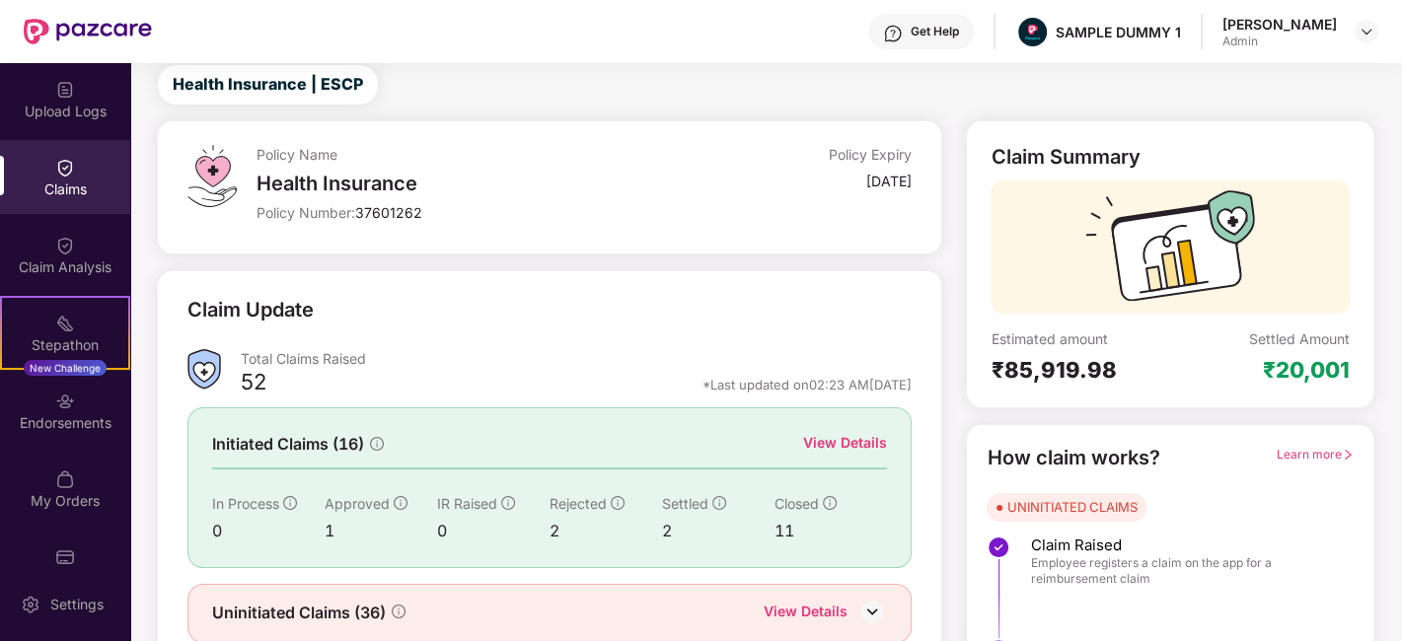
scroll to position [54, 0]
click at [57, 260] on div "Claim Analysis" at bounding box center [65, 267] width 130 height 20
